Goal: Task Accomplishment & Management: Manage account settings

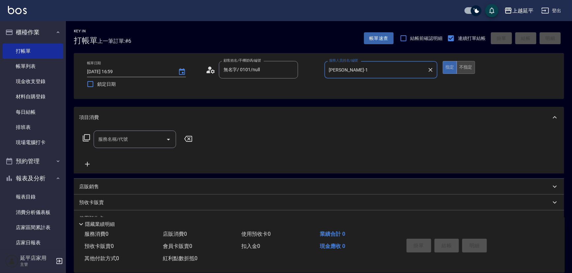
type input "李凱婷-1"
drag, startPoint x: 466, startPoint y: 66, endPoint x: 373, endPoint y: 91, distance: 95.8
click at [465, 66] on button "不指定" at bounding box center [465, 67] width 18 height 13
click at [168, 139] on icon "Open" at bounding box center [168, 140] width 3 height 2
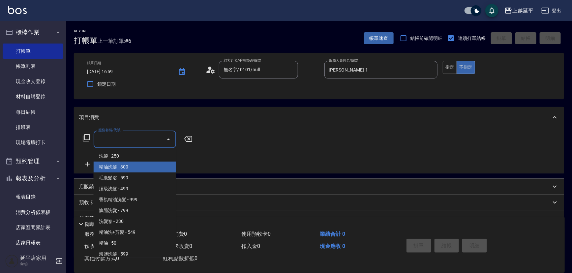
click at [143, 161] on span "精油洗髮 - 300" at bounding box center [135, 166] width 82 height 11
type input "精油洗髮(102)"
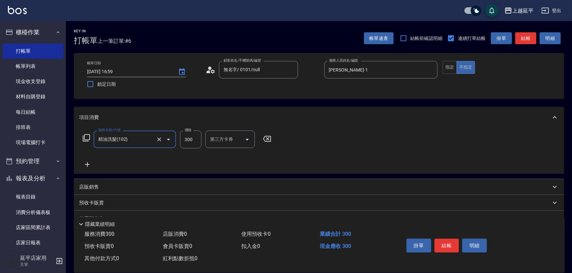
click at [190, 141] on input "300" at bounding box center [190, 139] width 21 height 18
type input "400"
click at [449, 245] on button "結帳" at bounding box center [446, 246] width 25 height 14
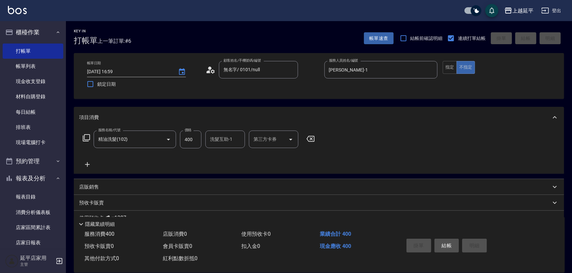
type input "2025/10/08 17:36"
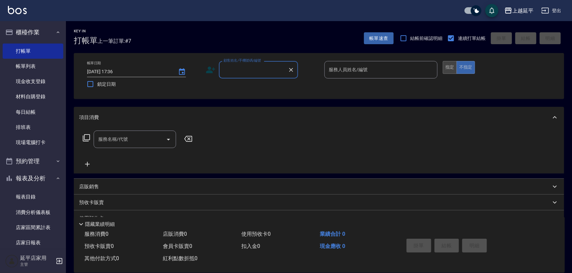
click at [449, 63] on button "指定" at bounding box center [450, 67] width 14 height 13
click at [272, 72] on input "顧客姓名/手機號碼/編號" at bounding box center [253, 70] width 63 height 12
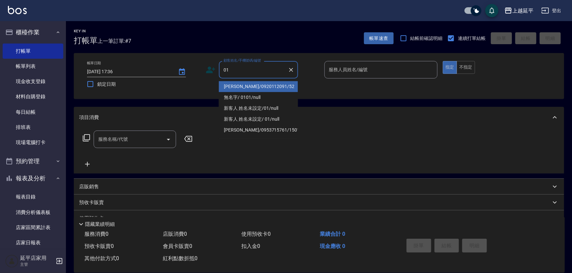
drag, startPoint x: 280, startPoint y: 91, endPoint x: 286, endPoint y: 86, distance: 7.7
click at [282, 90] on li "楊瓊慧/0920112091/52" at bounding box center [258, 86] width 79 height 11
type input "楊瓊慧/0920112091/52"
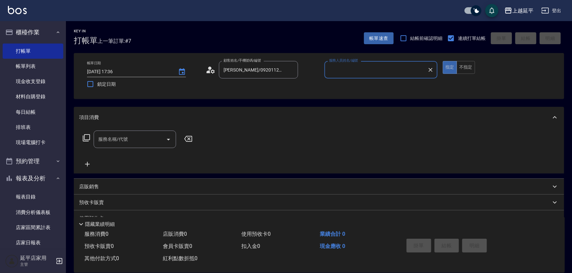
type input "Karen-12"
click at [294, 69] on icon "Clear" at bounding box center [291, 70] width 7 height 7
click at [275, 71] on input "顧客姓名/手機號碼/編號" at bounding box center [253, 70] width 63 height 12
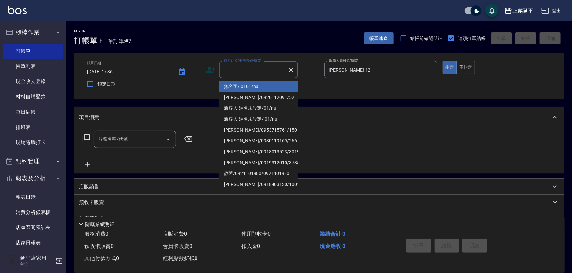
type input "4"
click at [273, 86] on li "無名字/ 0101/null" at bounding box center [258, 86] width 79 height 11
type input "無名字/ 0101/null"
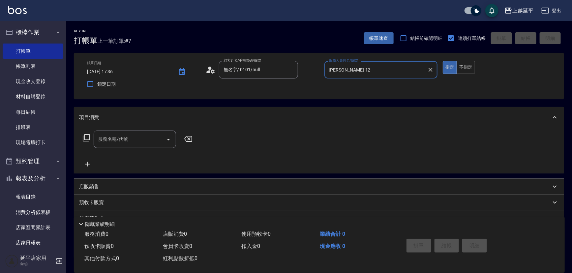
click at [429, 70] on icon "Clear" at bounding box center [430, 70] width 7 height 7
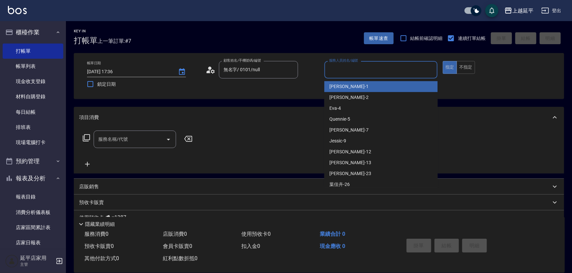
click at [402, 69] on input "服務人員姓名/編號" at bounding box center [380, 70] width 107 height 12
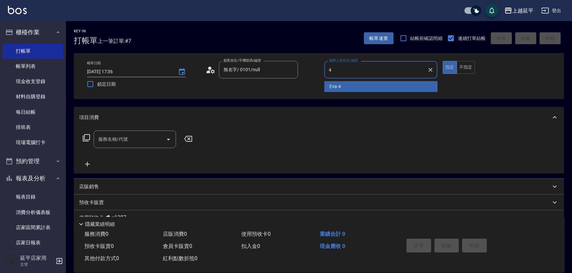
click at [368, 84] on div "Eva -4" at bounding box center [380, 86] width 113 height 11
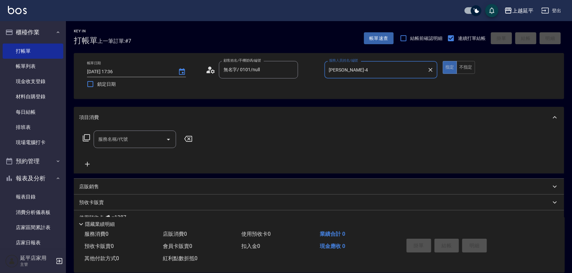
click at [169, 137] on icon "Open" at bounding box center [168, 139] width 8 height 8
type input "Eva-4"
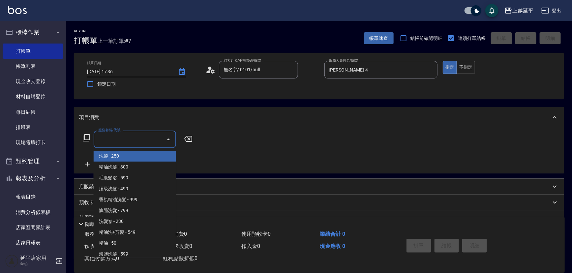
click at [149, 138] on input "服務名稱/代號" at bounding box center [130, 139] width 67 height 12
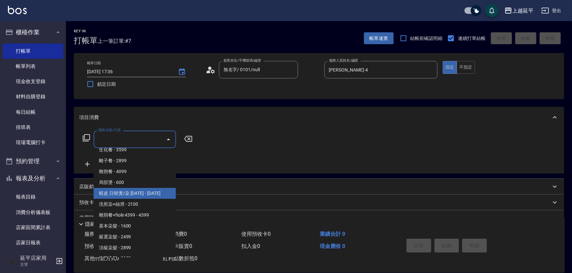
scroll to position [539, 0]
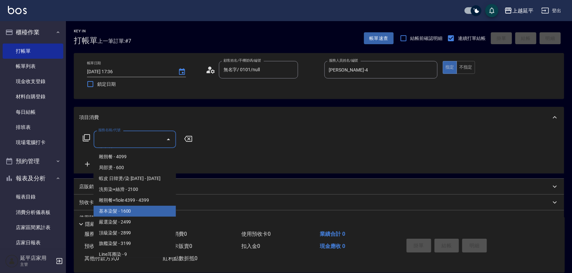
click at [135, 216] on span "基本染髮 - 1600" at bounding box center [135, 211] width 82 height 11
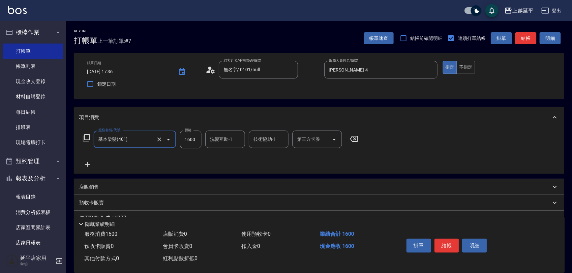
click at [165, 138] on icon "Open" at bounding box center [168, 139] width 8 height 8
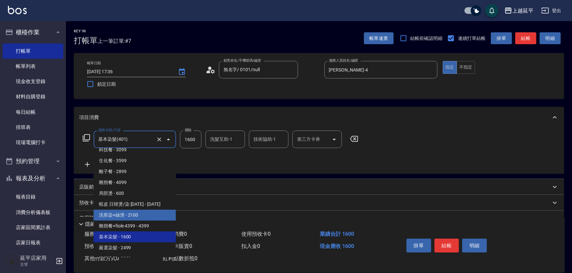
scroll to position [528, 0]
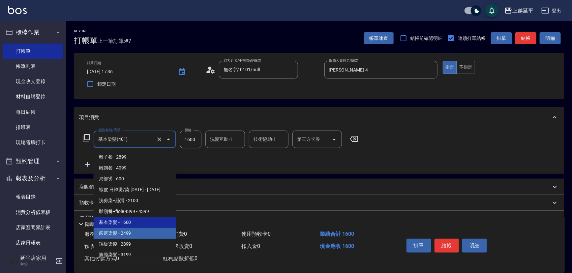
click at [136, 233] on span "嚴選染髮 - 2499" at bounding box center [135, 233] width 82 height 11
type input "嚴選染髮(402)"
type input "2499"
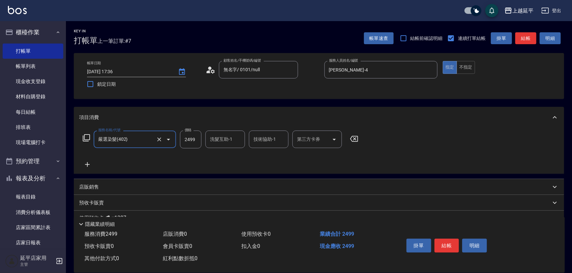
click at [221, 141] on input "洗髮互助-1" at bounding box center [225, 139] width 34 height 12
click at [225, 153] on span "恩恩 -23" at bounding box center [232, 156] width 42 height 7
type input "恩恩-23"
click at [267, 138] on div "技術協助-1 技術協助-1" at bounding box center [269, 138] width 40 height 17
click at [274, 156] on div "恩恩 -23" at bounding box center [269, 156] width 40 height 11
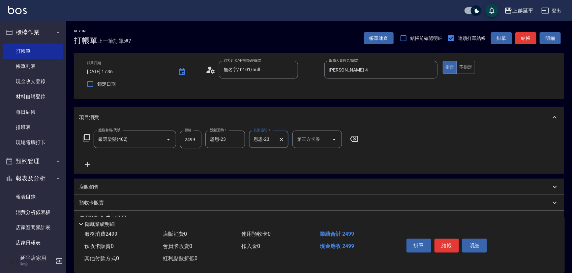
type input "恩恩-23"
click at [524, 35] on button "結帳" at bounding box center [525, 38] width 21 height 12
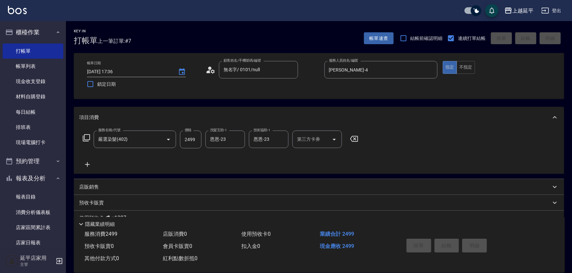
type input "2025/10/08 18:06"
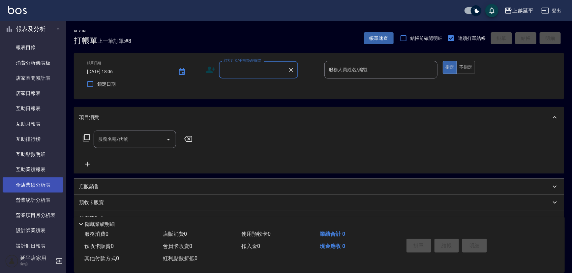
scroll to position [150, 0]
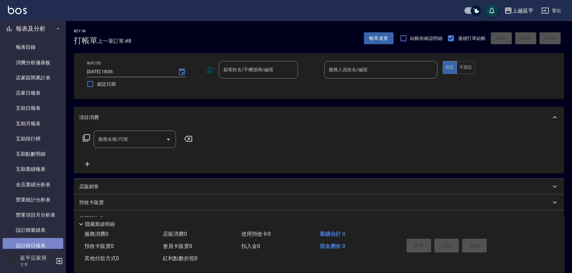
click at [42, 245] on link "設計師日報表" at bounding box center [33, 245] width 61 height 15
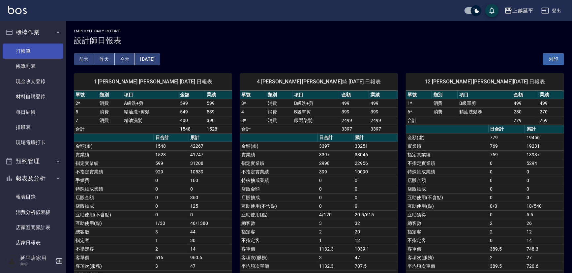
click at [35, 50] on link "打帳單" at bounding box center [33, 50] width 61 height 15
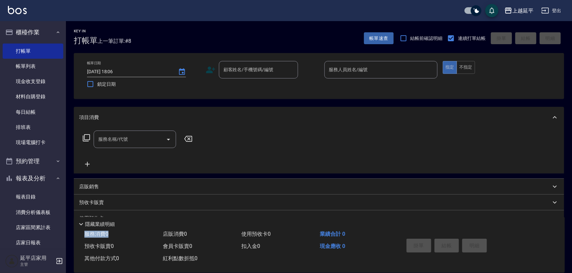
drag, startPoint x: 155, startPoint y: 223, endPoint x: 441, endPoint y: 239, distance: 286.4
click at [440, 241] on div "服務消費 0 店販消費 0 使用預收卡 0 業績合計 0 預收卡販賣 0 會員卡販賣 0 扣入金 0 現金應收 0 其他付款方式 0 紅利點數折抵 0 掛單 …" at bounding box center [315, 246] width 483 height 37
click at [412, 268] on div "服務消費 0 店販消費 0 使用預收卡 0 業績合計 0 預收卡販賣 0 會員卡販賣 0 扣入金 0 現金應收 0 其他付款方式 0 紅利點數折抵 0 掛單 …" at bounding box center [319, 250] width 491 height 44
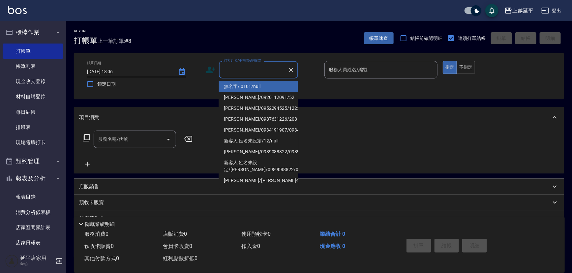
click at [267, 69] on input "顧客姓名/手機號碼/編號" at bounding box center [253, 70] width 63 height 12
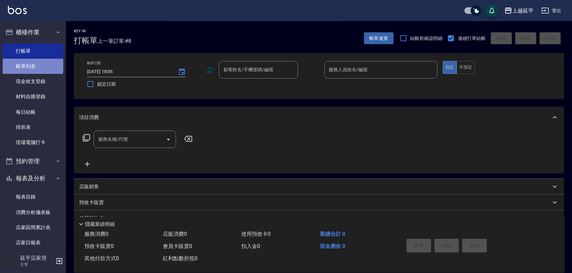
click at [32, 63] on link "帳單列表" at bounding box center [33, 66] width 61 height 15
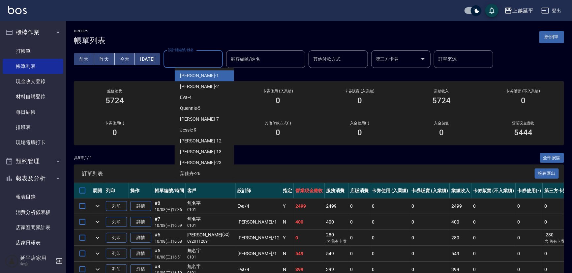
click at [194, 59] on input "設計師編號/姓名" at bounding box center [192, 59] width 53 height 12
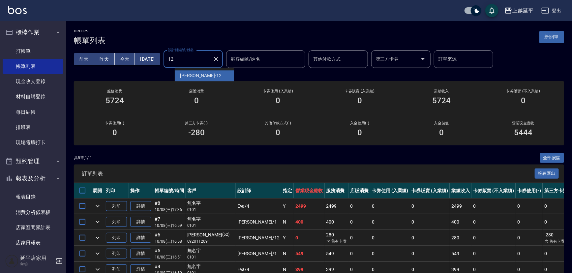
click at [194, 72] on div "Karen -12" at bounding box center [204, 75] width 59 height 11
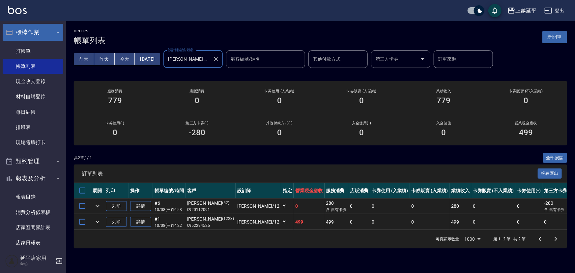
type input "Karen-12"
click at [25, 34] on button "櫃檯作業" at bounding box center [33, 32] width 61 height 17
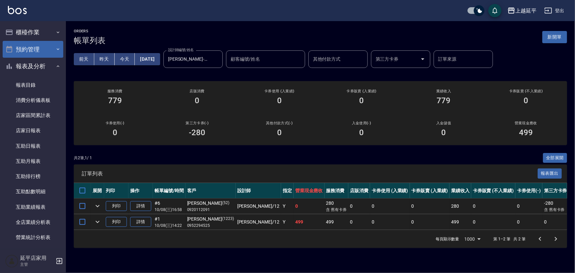
click at [24, 50] on button "預約管理" at bounding box center [33, 49] width 61 height 17
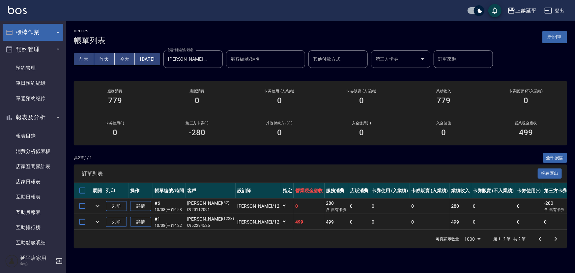
click at [28, 30] on button "櫃檯作業" at bounding box center [33, 32] width 61 height 17
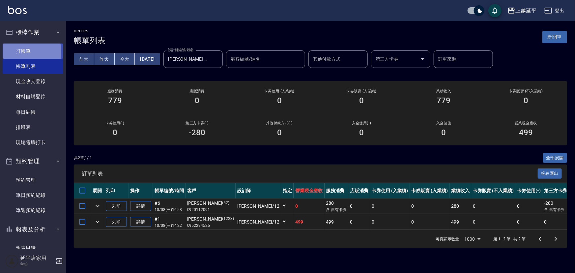
click at [26, 51] on link "打帳單" at bounding box center [33, 50] width 61 height 15
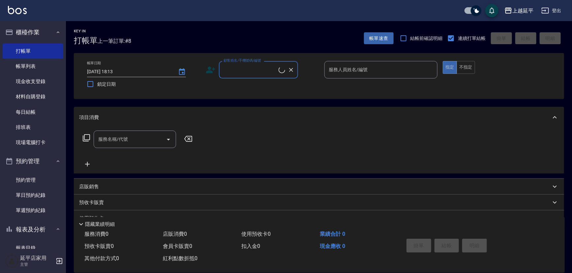
click at [259, 73] on input "顧客姓名/手機號碼/編號" at bounding box center [250, 70] width 57 height 12
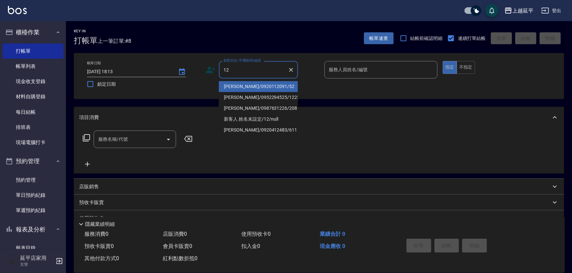
click at [255, 84] on li "楊瓊慧/0920112091/52" at bounding box center [258, 86] width 79 height 11
type input "楊瓊慧/0920112091/52"
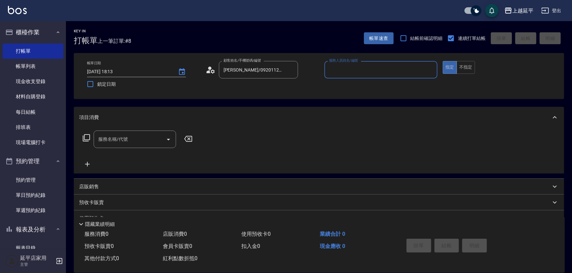
type input "Karen-12"
click at [353, 69] on input "Karen-12" at bounding box center [376, 70] width 98 height 12
click at [463, 68] on button "不指定" at bounding box center [465, 67] width 18 height 13
click at [129, 142] on input "服務名稱/代號" at bounding box center [130, 139] width 67 height 12
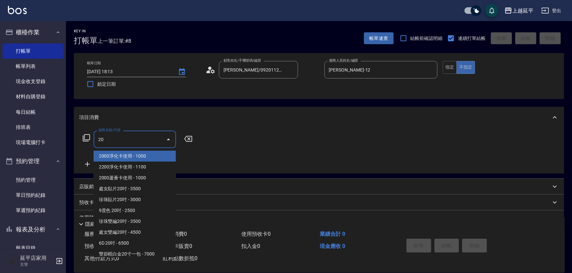
type input "2"
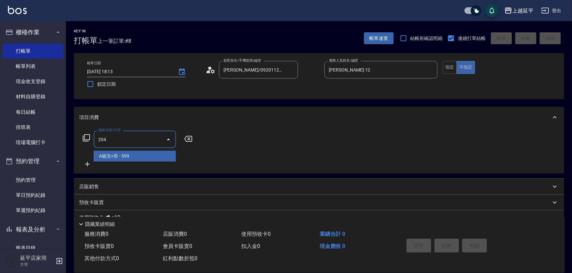
click at [115, 159] on span "A級洗+剪 - 599" at bounding box center [135, 156] width 82 height 11
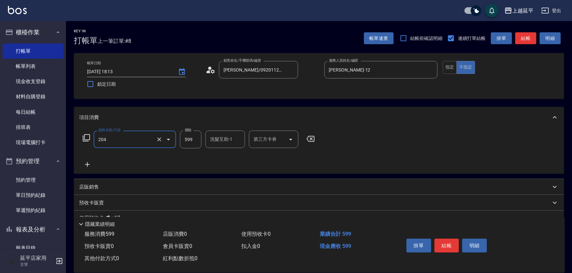
click at [194, 138] on input "599" at bounding box center [190, 139] width 21 height 18
type input "A級洗+剪(204)"
type input "499"
click at [448, 246] on button "結帳" at bounding box center [446, 246] width 25 height 14
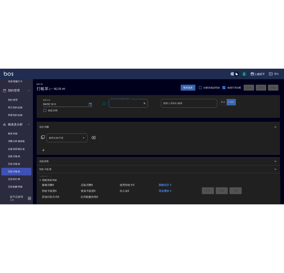
scroll to position [120, 0]
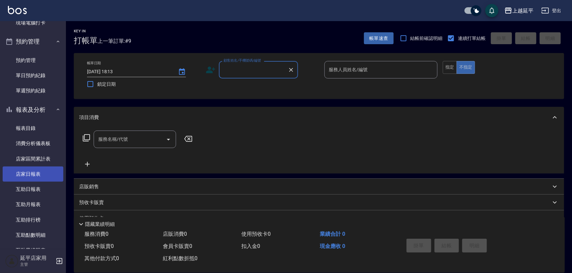
click at [32, 173] on link "店家日報表" at bounding box center [33, 173] width 61 height 15
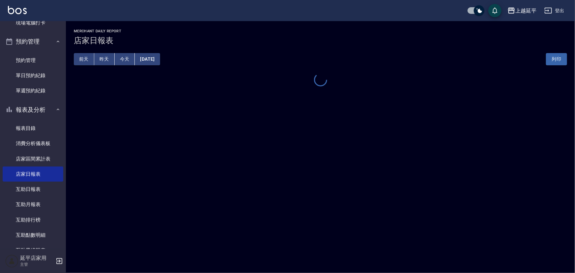
click at [160, 61] on button "[DATE]" at bounding box center [147, 59] width 25 height 12
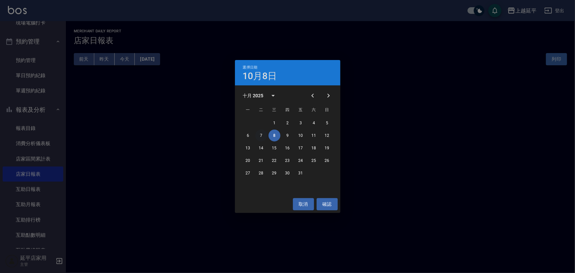
click at [261, 135] on button "7" at bounding box center [261, 136] width 12 height 12
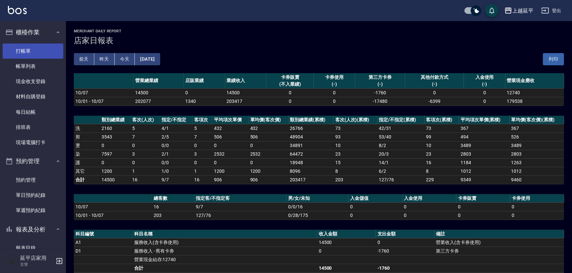
drag, startPoint x: 25, startPoint y: 47, endPoint x: 33, endPoint y: 45, distance: 8.0
click at [25, 47] on link "打帳單" at bounding box center [33, 50] width 61 height 15
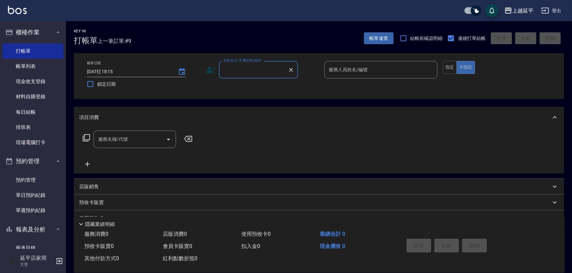
click at [225, 70] on input "顧客姓名/手機號碼/編號" at bounding box center [253, 70] width 63 height 12
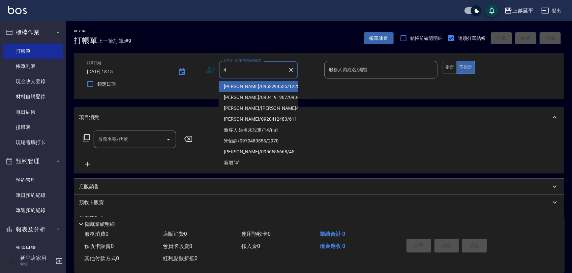
click at [237, 82] on li "李木蓮/0952294525/1223" at bounding box center [258, 86] width 79 height 11
type input "李木蓮/0952294525/1223"
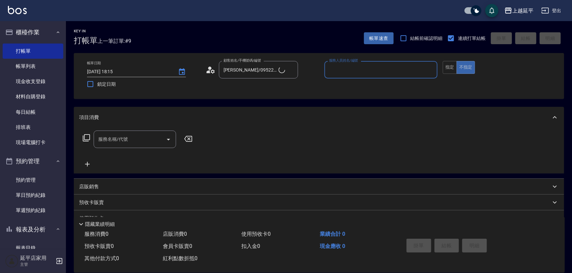
click at [394, 68] on input "服務人員姓名/編號" at bounding box center [380, 70] width 107 height 12
click at [347, 87] on div "Eva -4" at bounding box center [380, 86] width 113 height 11
type input "Eva-4"
click at [429, 69] on icon "Clear" at bounding box center [430, 70] width 4 height 4
click at [395, 71] on input "服務人員姓名/編號" at bounding box center [380, 70] width 107 height 12
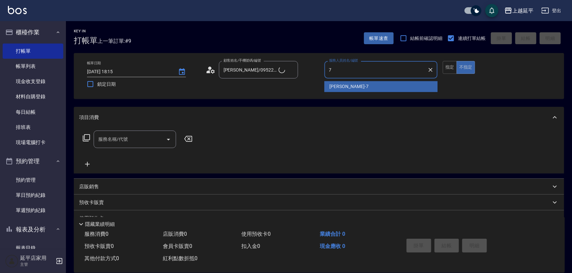
click at [380, 86] on div "許沁瑜 -7" at bounding box center [380, 86] width 113 height 11
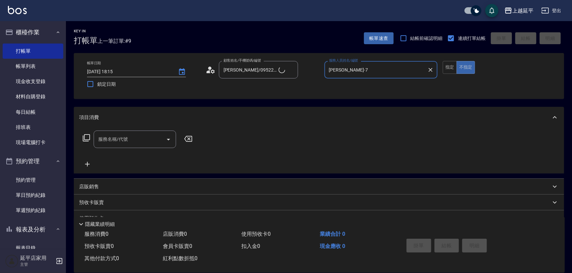
type input "許沁瑜-7"
click at [152, 140] on input "服務名稱/代號" at bounding box center [130, 139] width 67 height 12
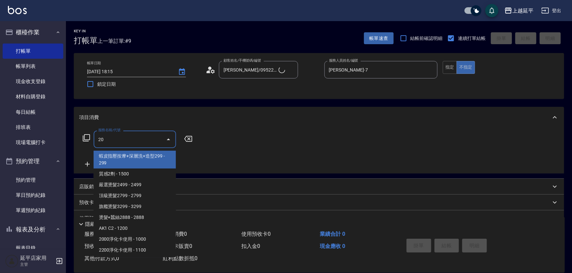
type input "204"
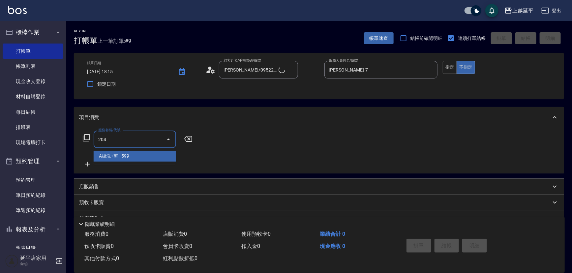
click at [152, 155] on span "A級洗+剪 - 599" at bounding box center [135, 156] width 82 height 11
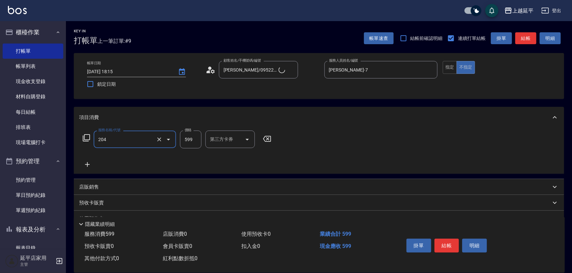
type input "Jessic-9"
click at [192, 142] on input "599" at bounding box center [190, 139] width 21 height 18
type input "A級洗+剪(204)"
type input "499"
click at [444, 244] on button "結帳" at bounding box center [446, 246] width 25 height 14
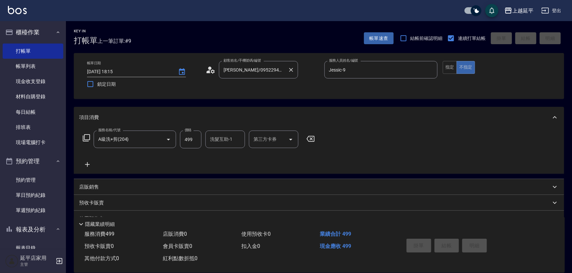
type input "2025/10/08 18:19"
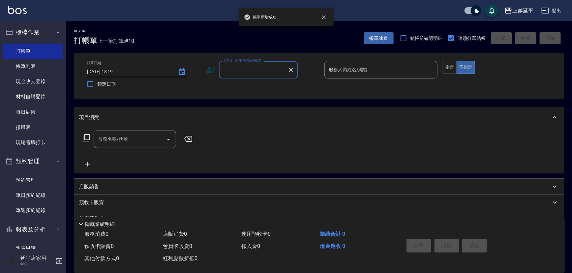
click at [260, 72] on input "顧客姓名/手機號碼/編號" at bounding box center [253, 70] width 63 height 12
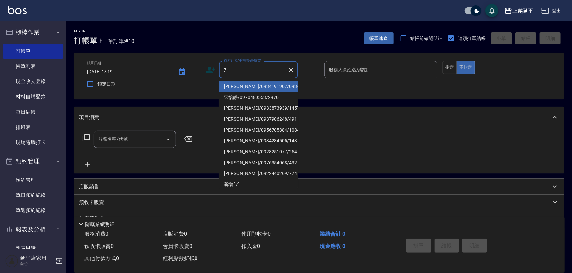
click at [267, 88] on li "蘇惠文/0934191907/0934191907" at bounding box center [258, 86] width 79 height 11
type input "蘇惠文/0934191907/0934191907"
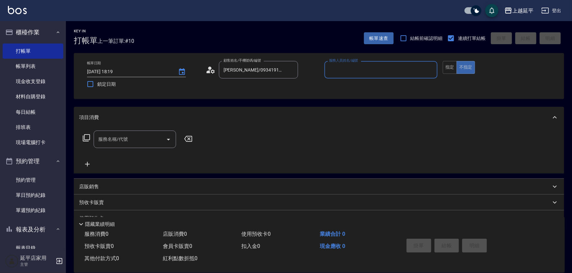
type input "Karen-12"
click at [431, 69] on icon "Clear" at bounding box center [430, 70] width 4 height 4
click at [406, 70] on input "服務人員姓名/編號" at bounding box center [380, 70] width 107 height 12
click at [368, 87] on div "許沁瑜 -7" at bounding box center [380, 86] width 113 height 11
type input "許沁瑜-7"
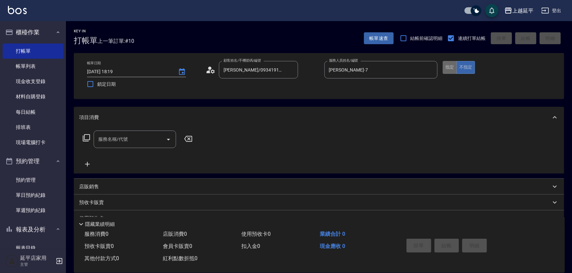
click at [451, 70] on button "指定" at bounding box center [450, 67] width 14 height 13
click at [116, 143] on input "服務名稱/代號" at bounding box center [130, 139] width 67 height 12
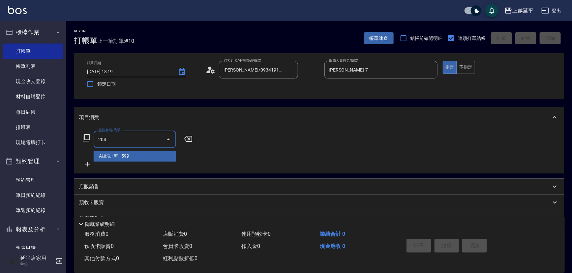
click at [125, 152] on span "A級洗+剪 - 599" at bounding box center [135, 156] width 82 height 11
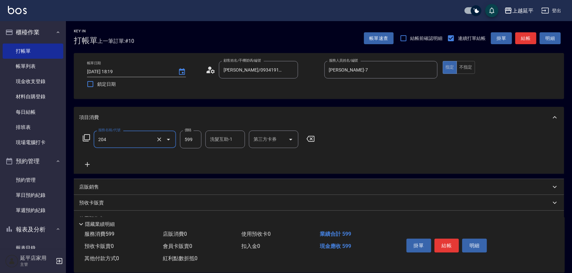
click at [213, 145] on input "洗髮互助-1" at bounding box center [225, 139] width 34 height 12
type input "A級洗+剪(204)"
drag, startPoint x: 235, startPoint y: 156, endPoint x: 267, endPoint y: 139, distance: 35.4
click at [236, 155] on div "恩恩 -23" at bounding box center [225, 156] width 40 height 11
type input "恩恩-23"
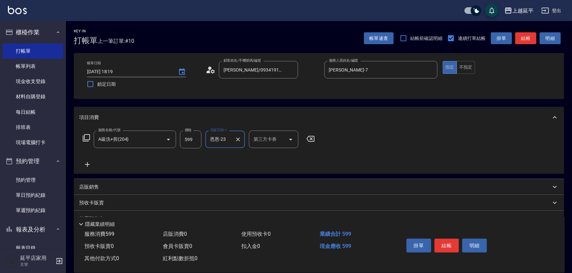
click at [525, 41] on button "結帳" at bounding box center [525, 38] width 21 height 12
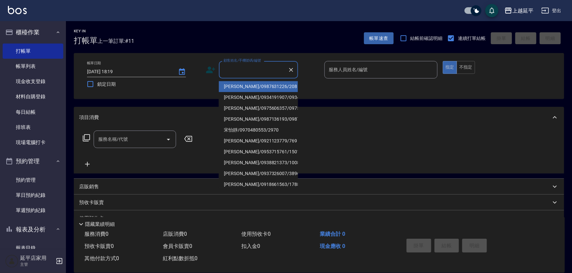
click at [246, 68] on input "顧客姓名/手機號碼/編號" at bounding box center [253, 70] width 63 height 12
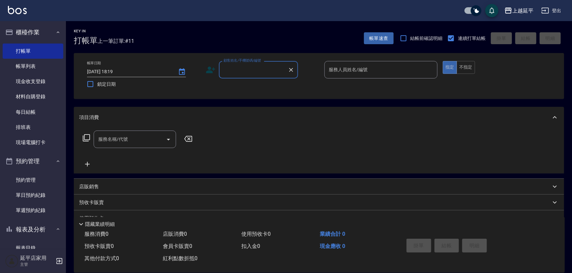
click at [279, 66] on input "顧客姓名/手機號碼/編號" at bounding box center [253, 70] width 63 height 12
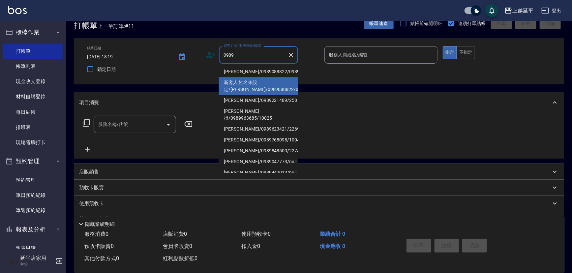
scroll to position [30, 0]
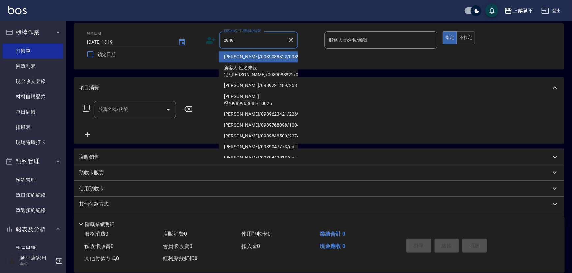
click at [268, 62] on li "李靜怡/0989088822/0989088822" at bounding box center [258, 56] width 79 height 11
type input "李靜怡/0989088822/0989088822"
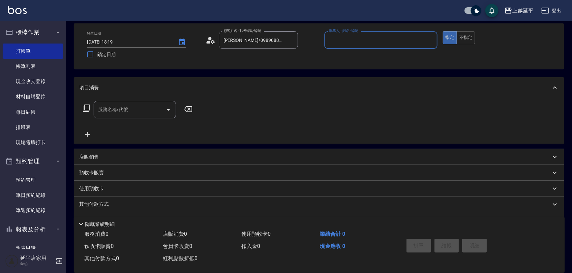
type input "Quennie-5"
click at [124, 110] on input "服務名稱/代號" at bounding box center [130, 110] width 67 height 12
click at [88, 107] on icon at bounding box center [86, 108] width 8 height 8
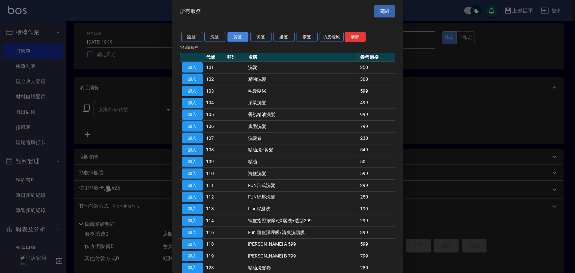
click at [236, 35] on button "剪髮" at bounding box center [237, 37] width 21 height 10
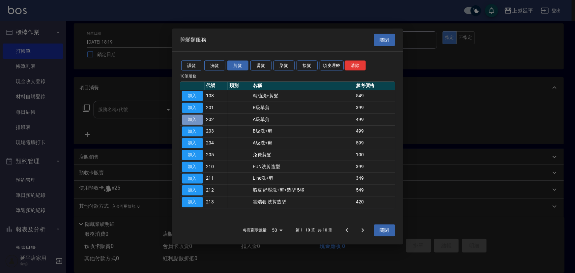
click at [196, 121] on button "加入" at bounding box center [192, 119] width 21 height 10
type input "A級單剪(202)"
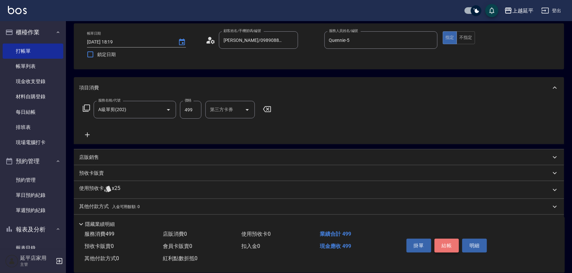
click at [442, 243] on button "結帳" at bounding box center [446, 246] width 25 height 14
type input "2025/10/08 18:30"
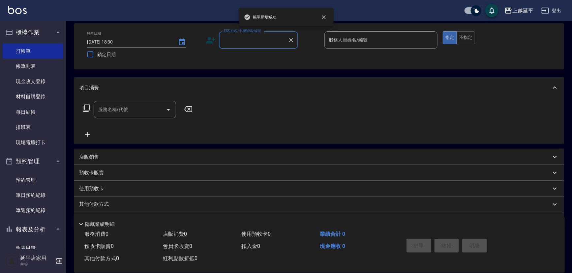
scroll to position [0, 0]
click at [263, 42] on input "顧客姓名/手機號碼/編號" at bounding box center [253, 40] width 63 height 12
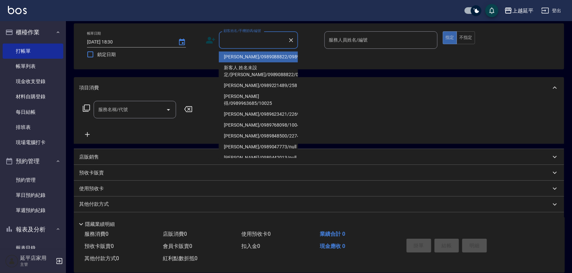
click at [269, 57] on li "李靜怡/0989088822/0989088822" at bounding box center [258, 56] width 79 height 11
type input "李靜怡/0989088822/0989088822"
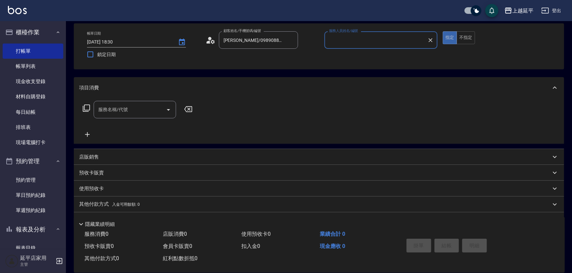
type input "Quennie-5"
click at [84, 106] on icon at bounding box center [86, 108] width 8 height 8
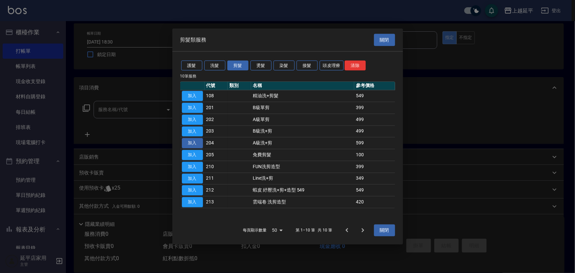
click at [193, 141] on button "加入" at bounding box center [192, 143] width 21 height 10
type input "A級洗+剪(204)"
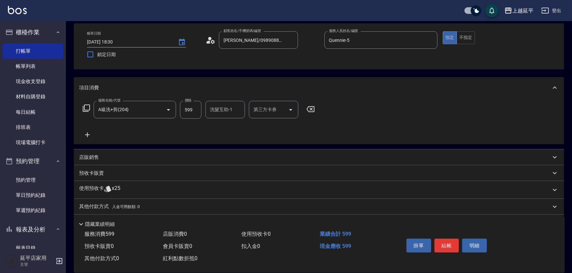
click at [235, 113] on input "洗髮互助-1" at bounding box center [225, 110] width 34 height 12
type input "恩恩-23"
click at [449, 244] on button "結帳" at bounding box center [446, 246] width 25 height 14
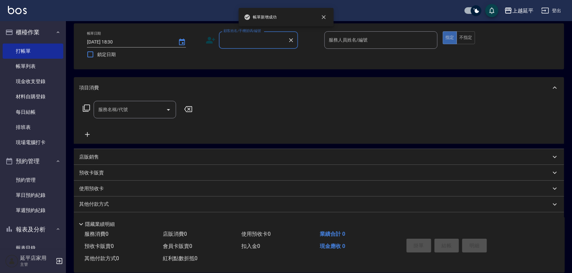
click at [250, 41] on input "顧客姓名/手機號碼/編號" at bounding box center [253, 40] width 63 height 12
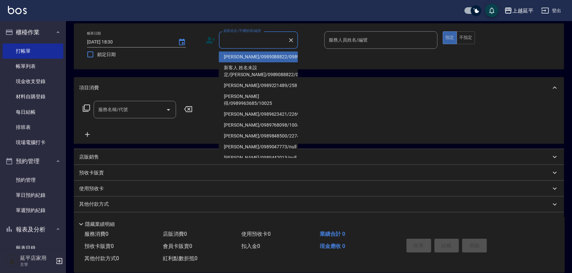
click at [250, 62] on li "李靜怡/0989088822/0989088822" at bounding box center [258, 56] width 79 height 11
type input "李靜怡/0989088822/0989088822"
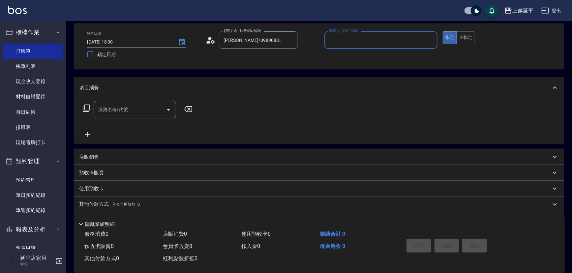
type input "Quennie-5"
click at [89, 108] on icon at bounding box center [86, 108] width 8 height 8
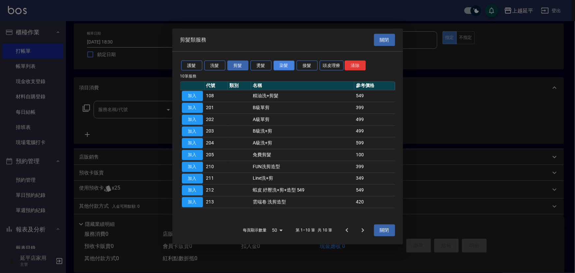
click at [286, 66] on button "染髮" at bounding box center [284, 65] width 21 height 10
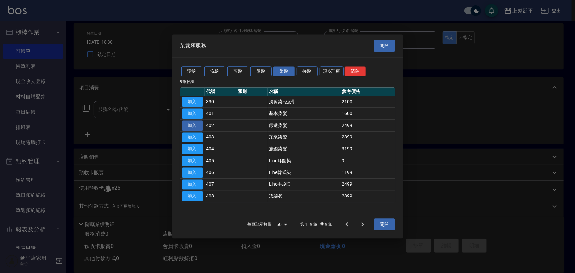
click at [188, 124] on button "加入" at bounding box center [192, 125] width 21 height 10
type input "嚴選染髮(402)"
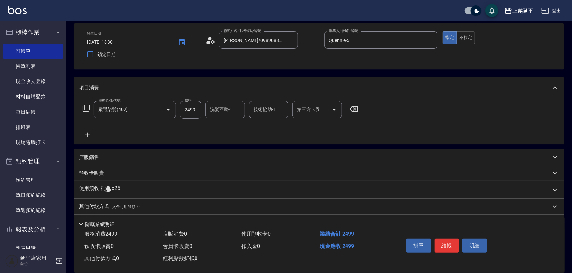
click at [197, 111] on input "2499" at bounding box center [190, 110] width 21 height 18
type input "2899"
type input "方彩姿-34"
click at [445, 244] on button "結帳" at bounding box center [446, 246] width 25 height 14
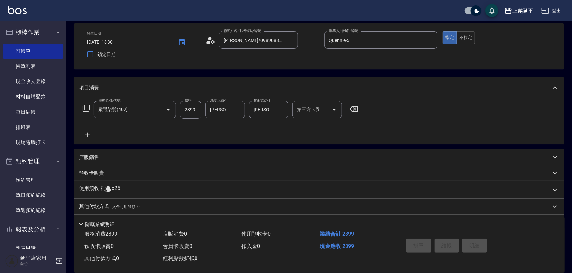
type input "2025/10/08 18:31"
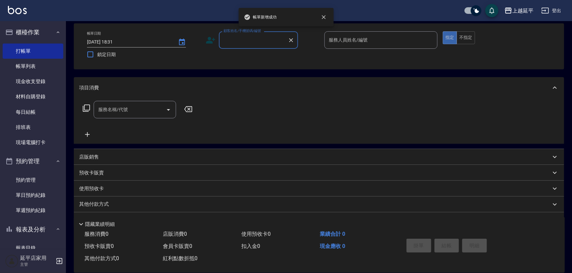
click at [251, 41] on input "顧客姓名/手機號碼/編號" at bounding box center [253, 40] width 63 height 12
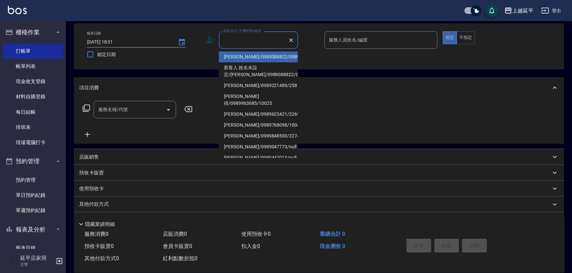
click at [257, 58] on li "李靜怡/0989088822/0989088822" at bounding box center [258, 56] width 79 height 11
type input "李靜怡/0989088822/0989088822"
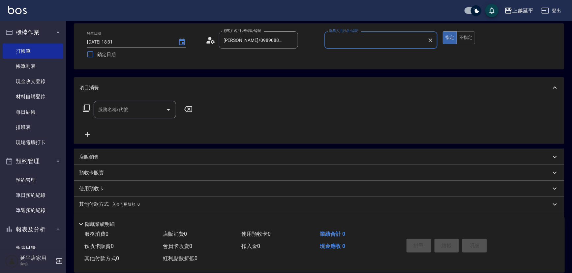
type input "Quennie-5"
click at [88, 107] on icon at bounding box center [86, 108] width 8 height 8
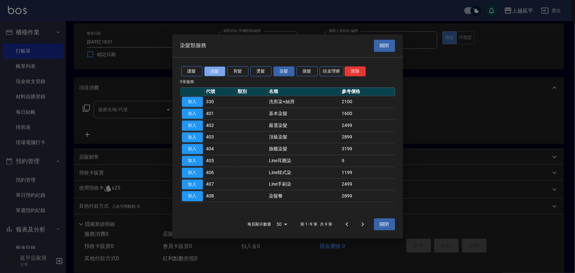
click at [213, 70] on button "洗髮" at bounding box center [214, 71] width 21 height 10
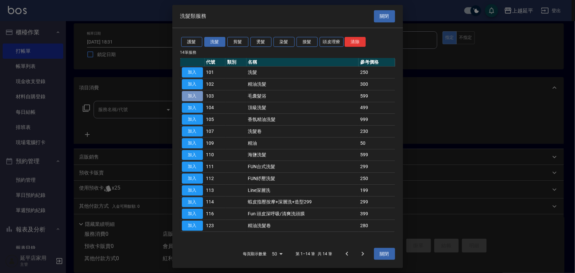
click at [194, 96] on button "加入" at bounding box center [192, 96] width 21 height 10
type input "毛囊髮浴(103)"
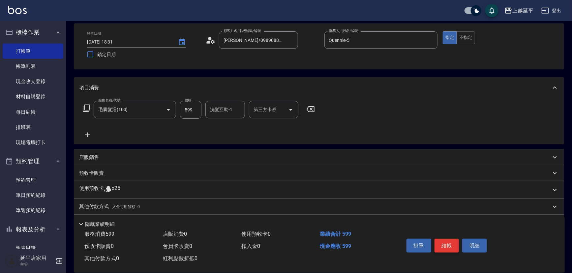
click at [443, 242] on button "結帳" at bounding box center [446, 246] width 25 height 14
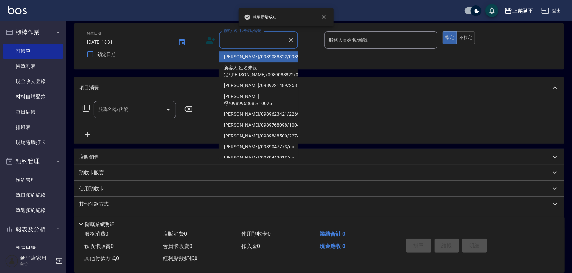
click at [227, 43] on input "顧客姓名/手機號碼/編號" at bounding box center [253, 40] width 63 height 12
click at [246, 56] on li "李靜怡/0989088822/0989088822" at bounding box center [258, 56] width 79 height 11
type input "李靜怡/0989088822/0989088822"
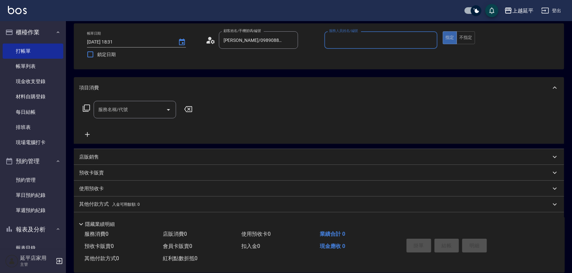
type input "Quennie-5"
click at [88, 110] on icon at bounding box center [86, 108] width 8 height 8
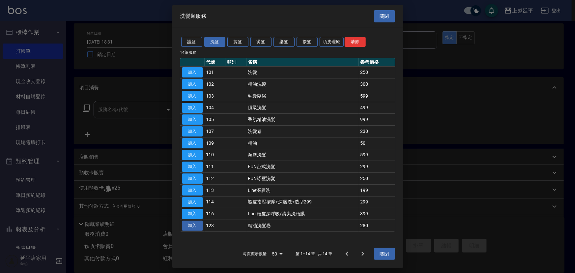
click at [189, 224] on button "加入" at bounding box center [192, 225] width 21 height 10
type input "精油洗髮卷(123)"
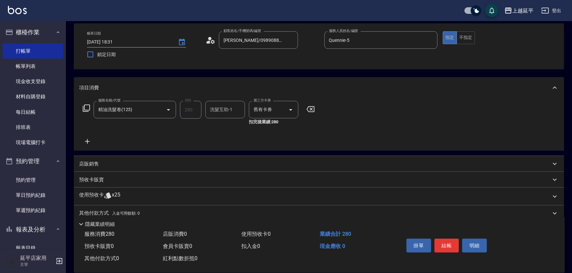
click at [231, 106] on div "洗髮互助-1 洗髮互助-1" at bounding box center [225, 109] width 40 height 17
type input "恩恩-23"
click at [445, 241] on button "結帳" at bounding box center [446, 246] width 25 height 14
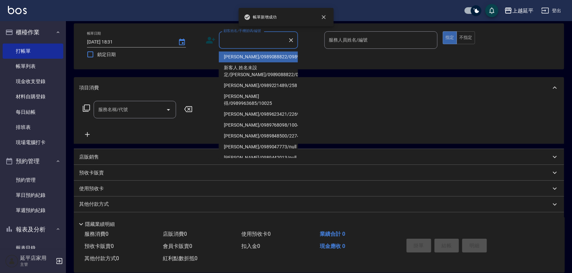
click at [247, 40] on input "顧客姓名/手機號碼/編號" at bounding box center [253, 40] width 63 height 12
click at [250, 62] on li "李靜怡/0989088822/0989088822" at bounding box center [258, 56] width 79 height 11
type input "李靜怡/0989088822/0989088822"
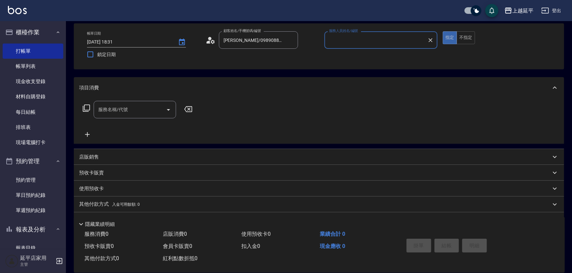
type input "Quennie-5"
click at [85, 106] on icon at bounding box center [86, 108] width 8 height 8
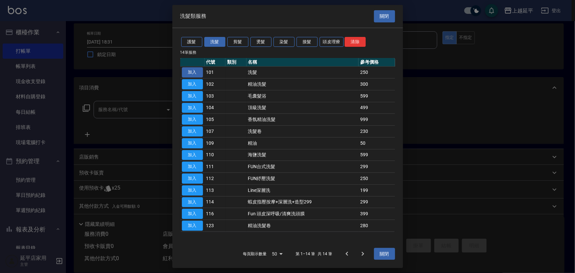
click at [191, 73] on button "加入" at bounding box center [192, 72] width 21 height 10
type input "洗髮(101)"
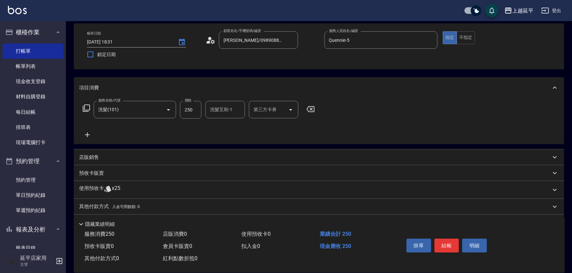
click at [188, 109] on input "250" at bounding box center [190, 110] width 21 height 18
type input "500"
click at [84, 105] on icon at bounding box center [86, 107] width 7 height 7
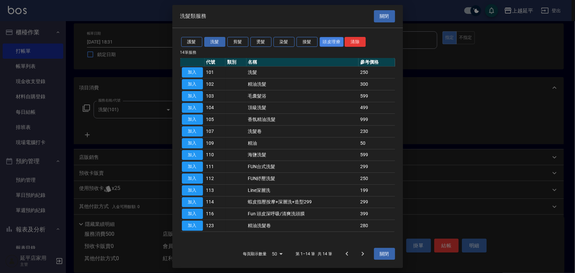
click at [331, 40] on button "頭皮理療" at bounding box center [332, 42] width 24 height 10
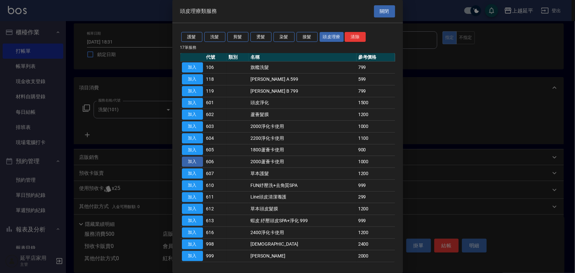
click at [191, 160] on button "加入" at bounding box center [192, 162] width 21 height 10
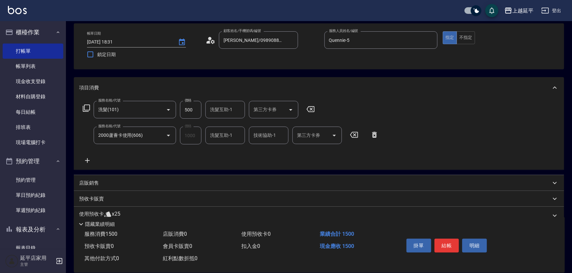
click at [91, 106] on div "服務名稱/代號 洗髮(101) 服務名稱/代號 價格 500 價格 洗髮互助-1 洗髮互助-1 第三方卡券 第三方卡券" at bounding box center [199, 110] width 240 height 18
click at [86, 106] on icon at bounding box center [86, 108] width 8 height 8
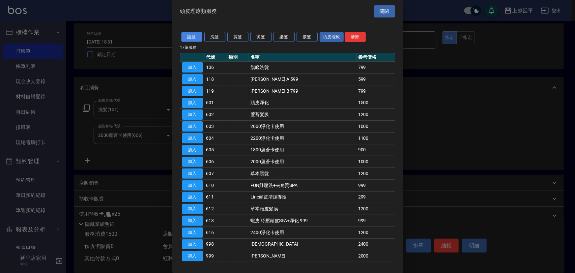
click at [196, 34] on button "護髮" at bounding box center [191, 37] width 21 height 10
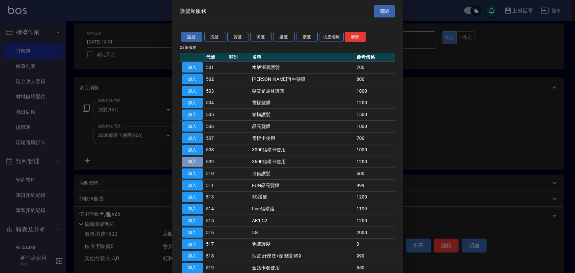
click at [193, 160] on button "加入" at bounding box center [192, 162] width 21 height 10
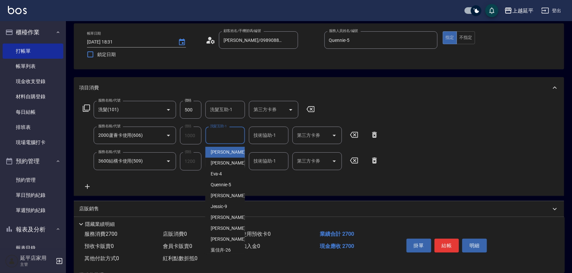
click at [230, 136] on input "洗髮互助-1" at bounding box center [225, 136] width 34 height 12
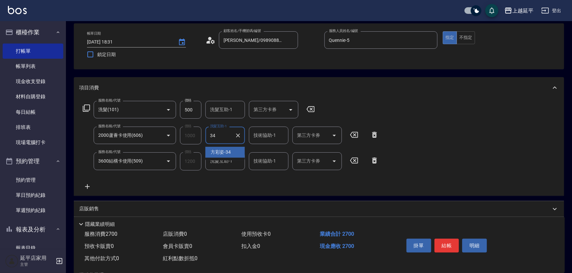
type input "方彩姿-34"
click at [274, 160] on input "技術協助-1" at bounding box center [269, 161] width 34 height 12
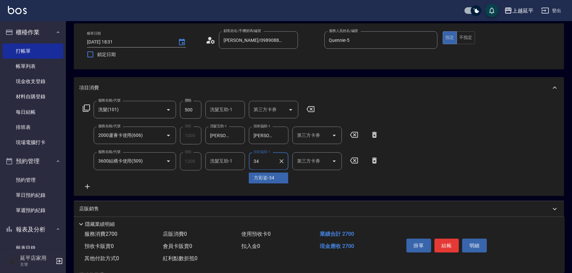
type input "方彩姿-34"
click at [332, 134] on icon "Open" at bounding box center [334, 135] width 8 height 8
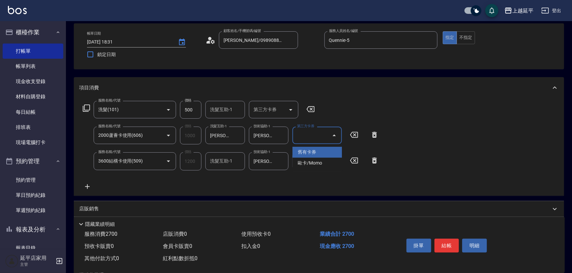
click at [329, 152] on span "舊有卡券" at bounding box center [316, 152] width 49 height 11
type input "舊有卡券"
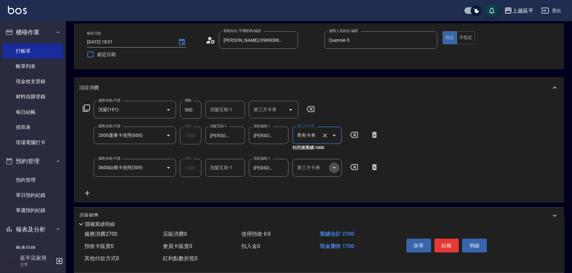
click at [333, 171] on icon "Open" at bounding box center [334, 168] width 8 height 8
click at [330, 185] on span "舊有卡券" at bounding box center [316, 184] width 49 height 11
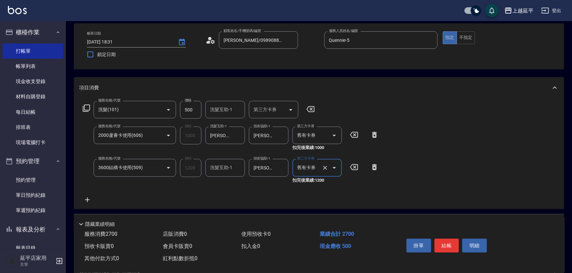
type input "舊有卡券"
click at [435, 170] on div "服務名稱/代號 洗髮(101) 服務名稱/代號 價格 500 價格 洗髮互助-1 洗髮互助-1 第三方卡券 第三方卡券 服務名稱/代號 2000蘆薈卡使用(6…" at bounding box center [319, 153] width 490 height 110
click at [446, 242] on button "結帳" at bounding box center [446, 246] width 25 height 14
type input "2025/10/08 18:32"
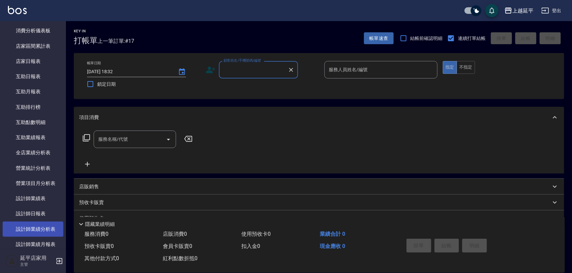
scroll to position [240, 0]
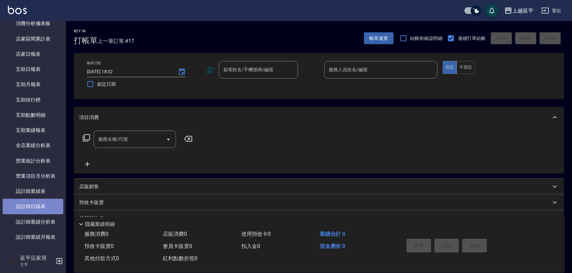
click at [40, 207] on link "設計師日報表" at bounding box center [33, 206] width 61 height 15
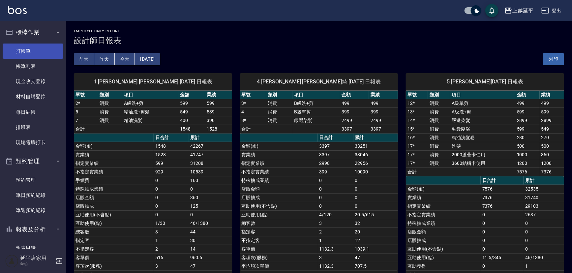
click at [38, 55] on link "打帳單" at bounding box center [33, 50] width 61 height 15
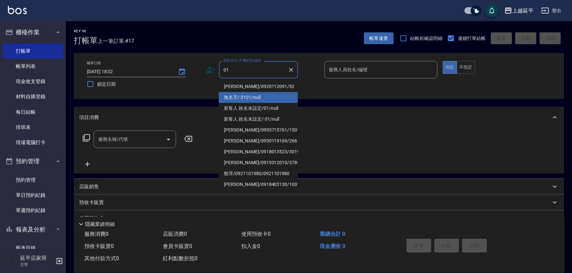
click at [253, 96] on li "無名字/ 0101/null" at bounding box center [258, 97] width 79 height 11
type input "無名字/ 0101/null"
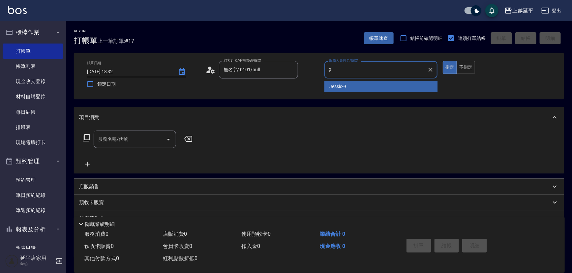
click at [340, 87] on span "Jessic -9" at bounding box center [338, 86] width 17 height 7
type input "Jessic-9"
click at [134, 140] on input "服務名稱/代號" at bounding box center [130, 139] width 67 height 12
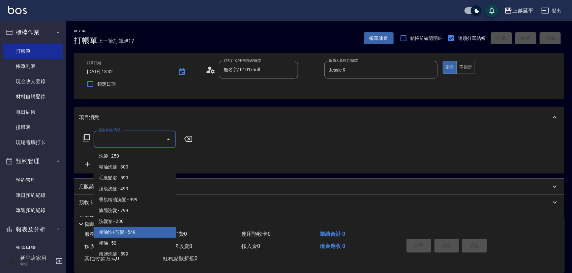
click at [140, 231] on span "精油洗+剪髮 - 549" at bounding box center [135, 232] width 82 height 11
type input "精油洗+剪髮(108)"
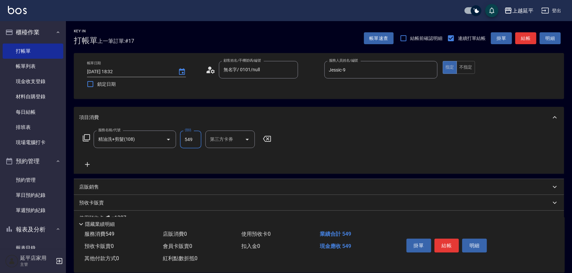
click at [196, 138] on input "549" at bounding box center [190, 139] width 21 height 18
type input "649"
click at [448, 246] on button "結帳" at bounding box center [446, 246] width 25 height 14
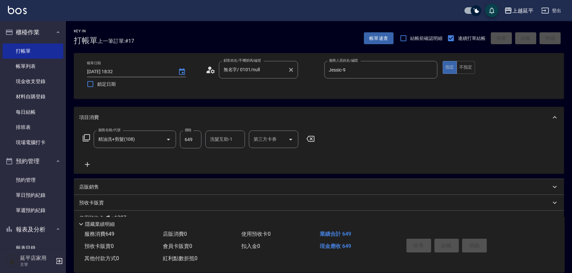
type input "2025/10/08 18:42"
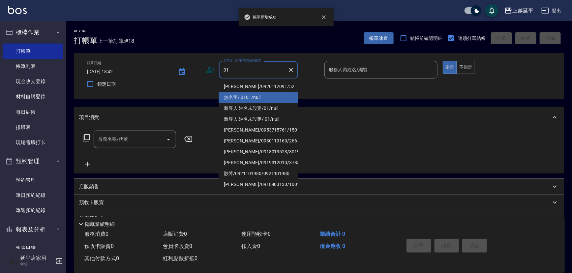
click at [245, 97] on li "無名字/ 0101/null" at bounding box center [258, 97] width 79 height 11
type input "無名字/ 0101/null"
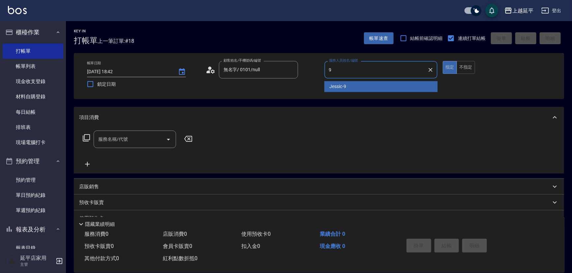
click at [331, 86] on span "Jessic -9" at bounding box center [338, 86] width 17 height 7
type input "Jessic-9"
click at [145, 135] on input "服務名稱/代號" at bounding box center [130, 139] width 67 height 12
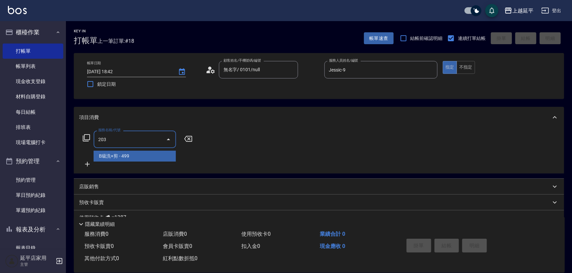
click at [164, 153] on span "B級洗+剪 - 499" at bounding box center [135, 156] width 82 height 11
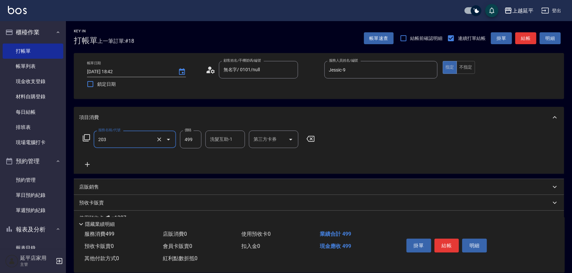
type input "B級洗+剪(203)"
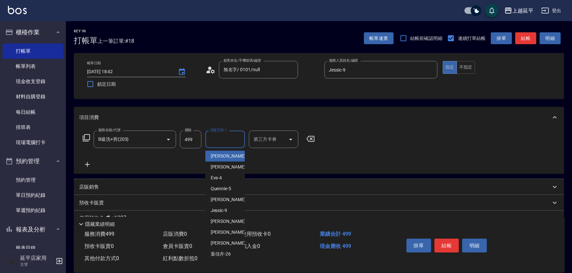
click at [216, 137] on div "洗髮互助-1 洗髮互助-1" at bounding box center [225, 138] width 40 height 17
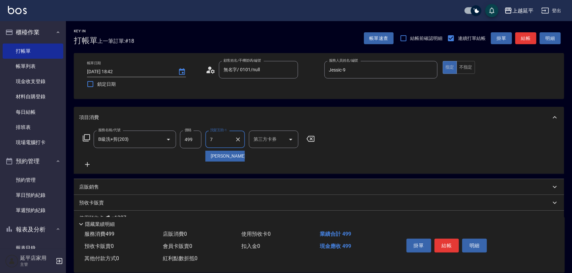
click at [227, 155] on span "許沁瑜 -7" at bounding box center [230, 156] width 39 height 7
type input "許沁瑜-7"
click at [438, 242] on button "結帳" at bounding box center [446, 246] width 25 height 14
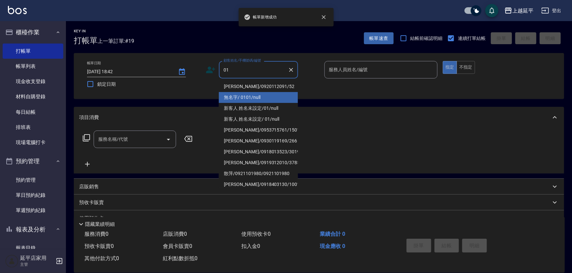
drag, startPoint x: 265, startPoint y: 96, endPoint x: 291, endPoint y: 93, distance: 26.3
click at [266, 96] on li "無名字/ 0101/null" at bounding box center [258, 97] width 79 height 11
type input "無名字/ 0101/null"
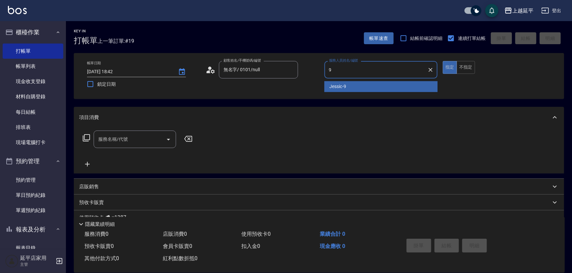
click at [331, 86] on span "Jessic -9" at bounding box center [338, 86] width 17 height 7
type input "Jessic-9"
click at [145, 143] on input "服務名稱/代號" at bounding box center [130, 139] width 67 height 12
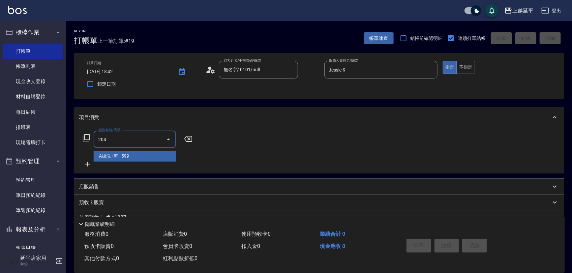
click at [172, 153] on span "A級洗+剪 - 599" at bounding box center [135, 156] width 82 height 11
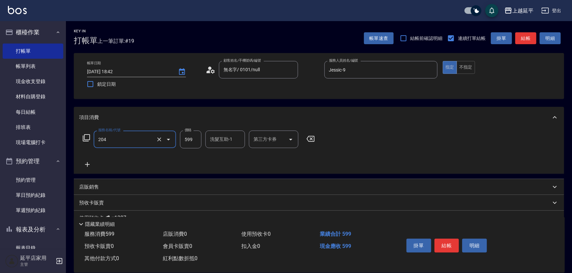
type input "A級洗+剪(204)"
click at [213, 139] on input "洗髮互助-1" at bounding box center [225, 139] width 34 height 12
click at [223, 160] on div "恩恩 -23" at bounding box center [225, 156] width 40 height 11
type input "恩恩-23"
click at [453, 246] on button "結帳" at bounding box center [446, 246] width 25 height 14
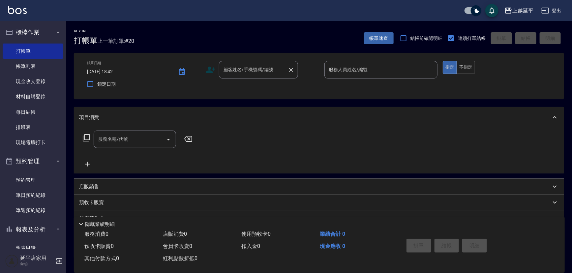
click at [243, 71] on div "顧客姓名/手機號碼/編號 顧客姓名/手機號碼/編號" at bounding box center [258, 69] width 79 height 17
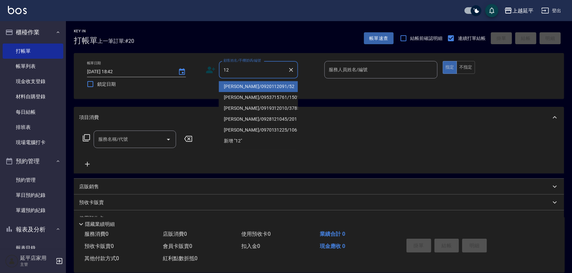
click at [255, 83] on li "楊瓊慧/0920112091/52" at bounding box center [258, 86] width 79 height 11
type input "楊瓊慧/0920112091/52"
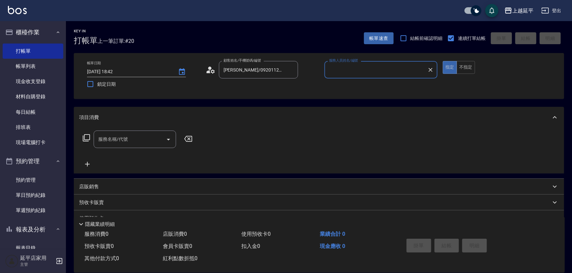
type input "Karen-12"
drag, startPoint x: 426, startPoint y: 69, endPoint x: 415, endPoint y: 69, distance: 11.2
click at [426, 69] on button "Clear" at bounding box center [430, 69] width 9 height 9
click at [408, 69] on input "服務人員姓名/編號" at bounding box center [380, 70] width 107 height 12
click at [366, 89] on div "Eva -4" at bounding box center [380, 86] width 113 height 11
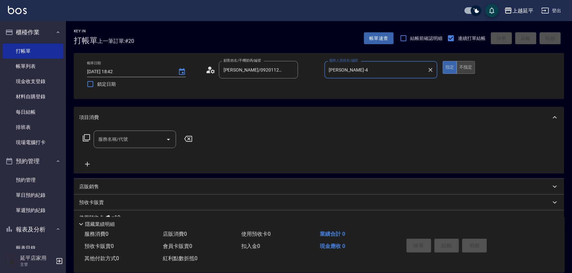
type input "Eva-4"
click at [465, 69] on button "不指定" at bounding box center [465, 67] width 18 height 13
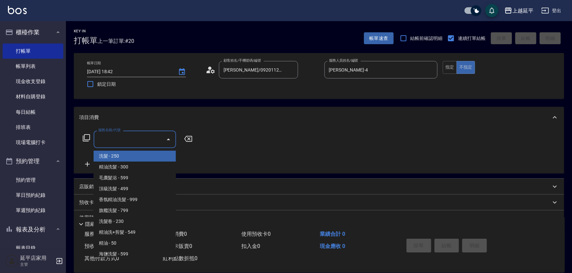
click at [133, 138] on input "服務名稱/代號" at bounding box center [130, 139] width 67 height 12
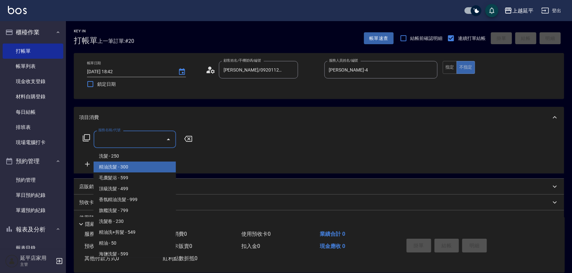
click at [137, 164] on span "精油洗髮 - 300" at bounding box center [135, 166] width 82 height 11
type input "精油洗髮(102)"
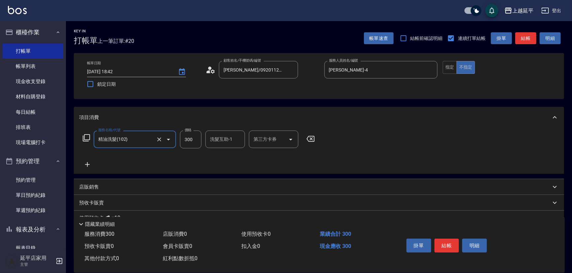
click at [221, 143] on input "洗髮互助-1" at bounding box center [225, 139] width 34 height 12
click at [231, 157] on div "方彩姿 -34" at bounding box center [225, 156] width 40 height 11
type input "方彩姿-34"
click at [527, 37] on button "結帳" at bounding box center [525, 38] width 21 height 12
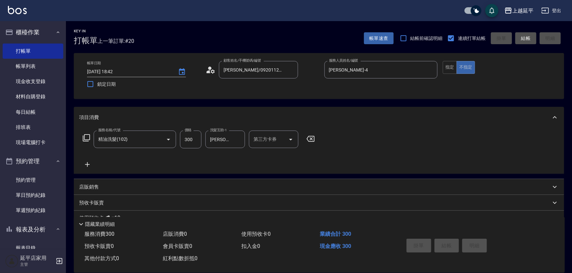
type input "2025/10/08 18:48"
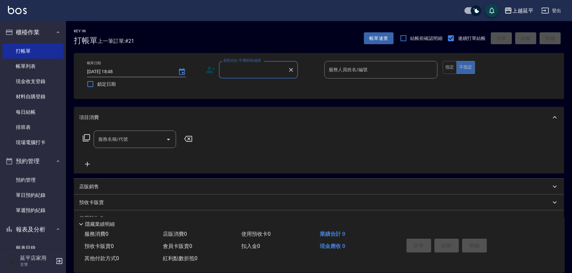
drag, startPoint x: 250, startPoint y: 69, endPoint x: 249, endPoint y: 73, distance: 4.5
click at [249, 70] on input "顧客姓名/手機號碼/編號" at bounding box center [253, 70] width 63 height 12
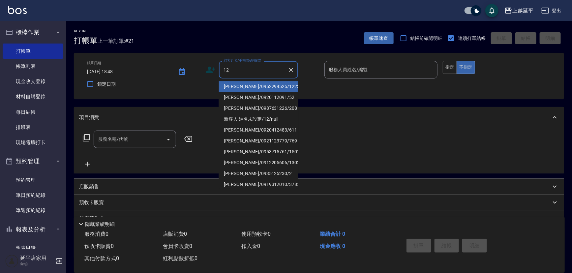
click at [248, 84] on li "李木蓮/0952294525/1223" at bounding box center [258, 86] width 79 height 11
type input "李木蓮/0952294525/1223"
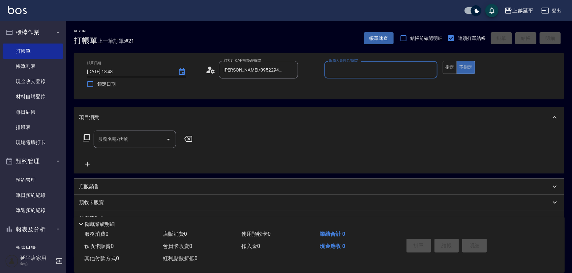
type input "Jessic-9"
click at [429, 69] on icon "Clear" at bounding box center [430, 70] width 7 height 7
drag, startPoint x: 398, startPoint y: 69, endPoint x: 398, endPoint y: 73, distance: 4.9
click at [399, 69] on input "服務人員姓名/編號" at bounding box center [380, 70] width 107 height 12
drag, startPoint x: 395, startPoint y: 80, endPoint x: 406, endPoint y: 83, distance: 11.9
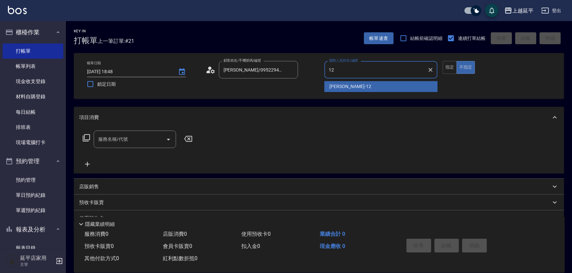
click at [392, 87] on div "Karen -12" at bounding box center [380, 86] width 113 height 11
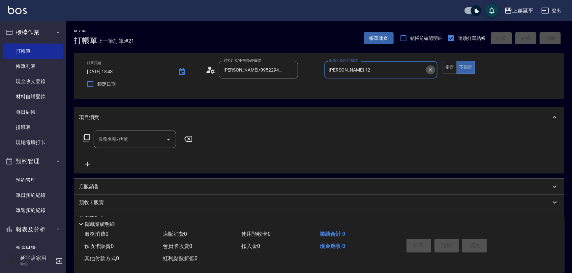
drag, startPoint x: 428, startPoint y: 70, endPoint x: 395, endPoint y: 69, distance: 33.0
click at [395, 70] on div "Karen-12 服務人員姓名/編號" at bounding box center [380, 69] width 113 height 17
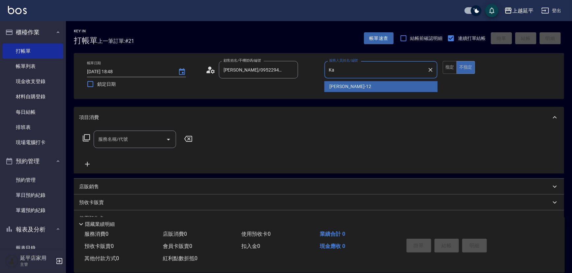
type input "K"
click at [403, 91] on div "李凱婷 -1" at bounding box center [380, 86] width 113 height 11
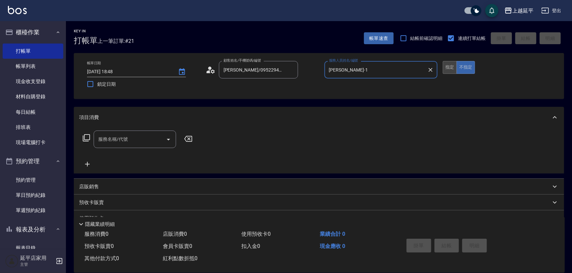
type input "李凱婷-1"
drag, startPoint x: 454, startPoint y: 69, endPoint x: 448, endPoint y: 71, distance: 6.4
click at [453, 69] on button "指定" at bounding box center [450, 67] width 14 height 13
click at [146, 135] on input "服務名稱/代號" at bounding box center [130, 139] width 67 height 12
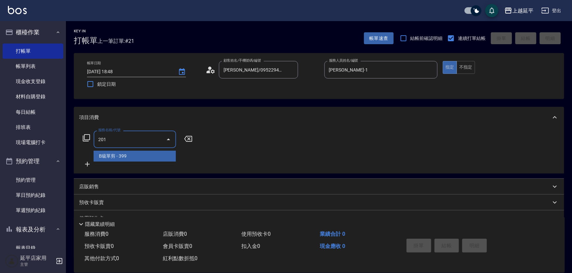
click at [147, 154] on span "B級單剪 - 399" at bounding box center [135, 156] width 82 height 11
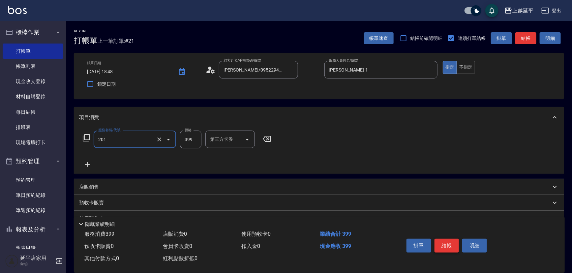
type input "B級單剪(201)"
click at [441, 245] on button "結帳" at bounding box center [446, 246] width 25 height 14
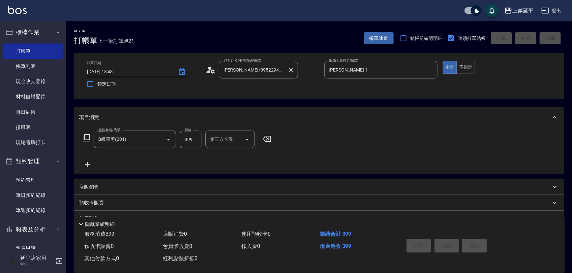
type input "2025/10/08 18:49"
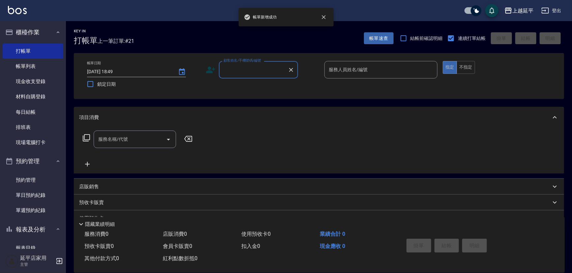
click at [273, 71] on input "顧客姓名/手機號碼/編號" at bounding box center [253, 70] width 63 height 12
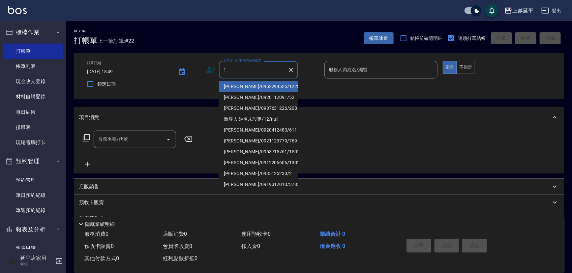
click at [275, 88] on li "李木蓮/0952294525/1223" at bounding box center [258, 86] width 79 height 11
type input "李木蓮/0952294525/1223"
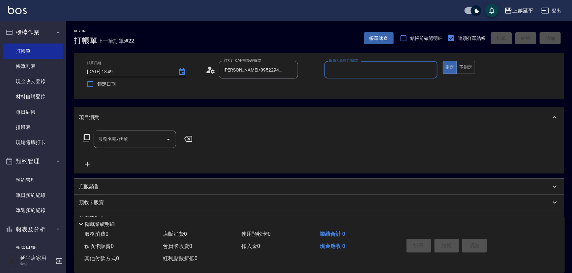
click at [350, 72] on input "服務人員姓名/編號" at bounding box center [380, 70] width 107 height 12
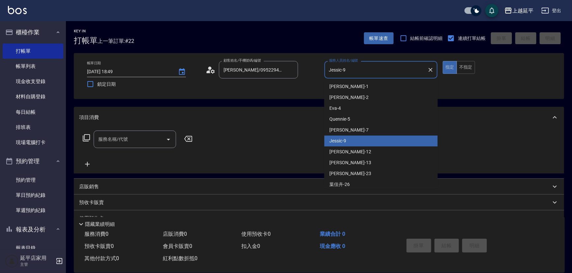
type input "Jessic-91"
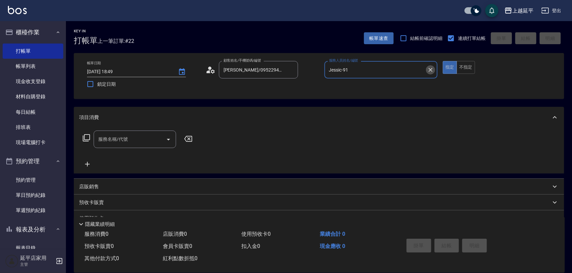
click at [431, 69] on icon "Clear" at bounding box center [430, 70] width 7 height 7
click at [419, 69] on input "服務人員姓名/編號" at bounding box center [380, 70] width 107 height 12
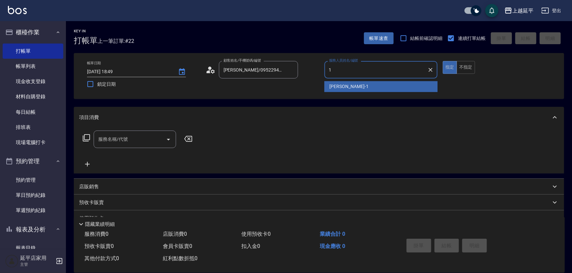
click at [392, 81] on div "李凱婷 -1" at bounding box center [380, 86] width 113 height 11
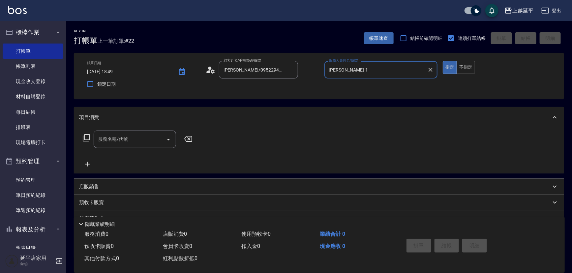
type input "李凱婷-1"
click at [151, 138] on input "服務名稱/代號" at bounding box center [130, 139] width 67 height 12
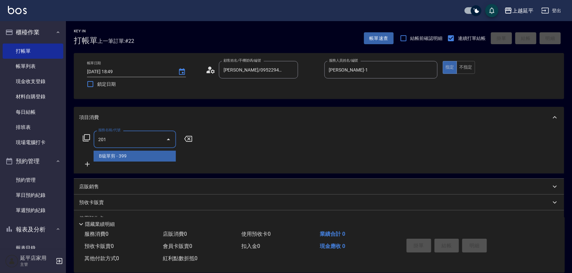
click at [147, 154] on span "B級單剪 - 399" at bounding box center [135, 156] width 82 height 11
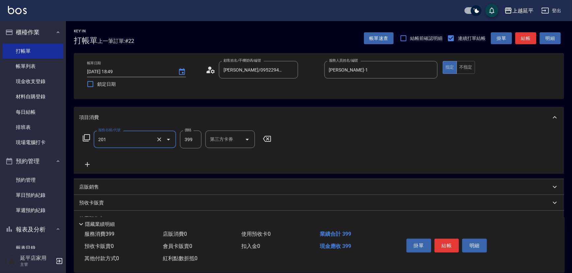
click at [196, 140] on input "399" at bounding box center [190, 139] width 21 height 18
type input "B級單剪(201)"
type input "499"
click at [442, 245] on button "結帳" at bounding box center [446, 246] width 25 height 14
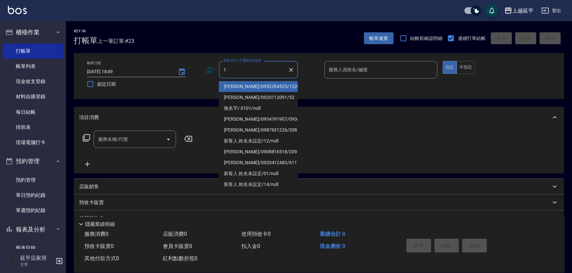
type input "李木蓮/0952294525/1223"
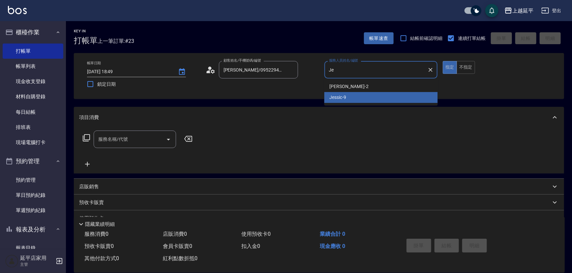
type input "J"
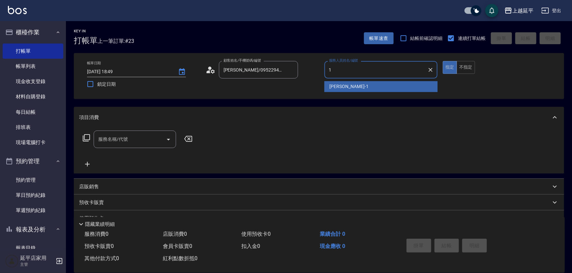
type input "李凱婷-1"
type button "true"
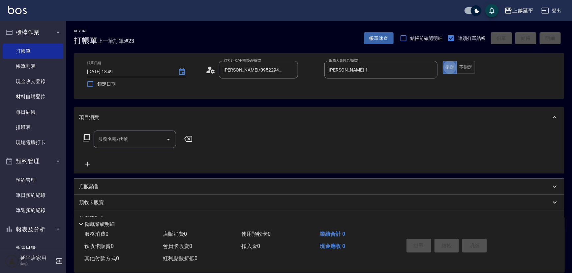
click at [132, 141] on input "服務名稱/代號" at bounding box center [130, 139] width 67 height 12
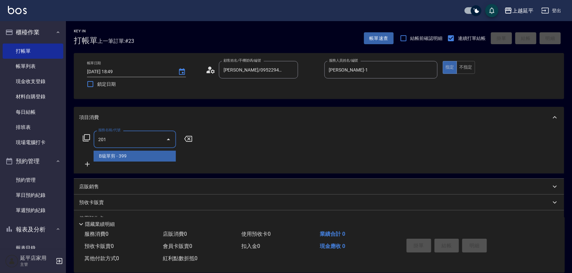
drag, startPoint x: 135, startPoint y: 158, endPoint x: 155, endPoint y: 150, distance: 20.9
click at [135, 158] on span "B級單剪 - 399" at bounding box center [135, 156] width 82 height 11
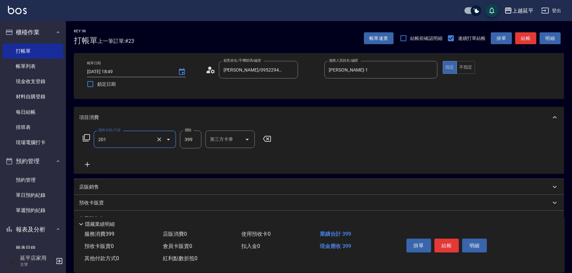
click at [197, 141] on input "399" at bounding box center [190, 139] width 21 height 18
type input "B級單剪(201)"
type input "499"
click at [450, 239] on button "結帳" at bounding box center [446, 246] width 25 height 14
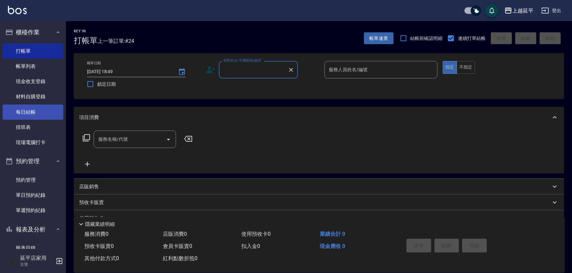
click at [26, 112] on link "每日結帳" at bounding box center [33, 111] width 61 height 15
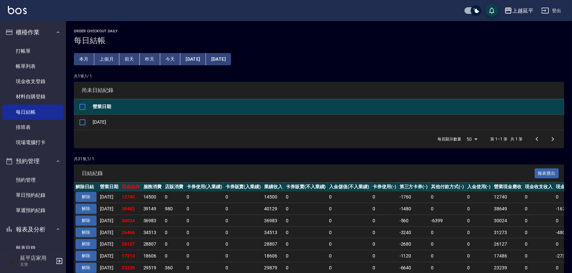
click at [79, 121] on input "checkbox" at bounding box center [82, 122] width 14 height 14
checkbox input "true"
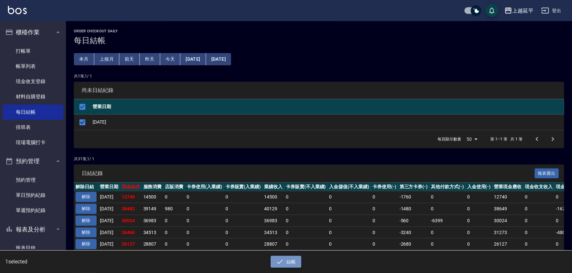
click at [291, 259] on button "結帳" at bounding box center [286, 262] width 31 height 12
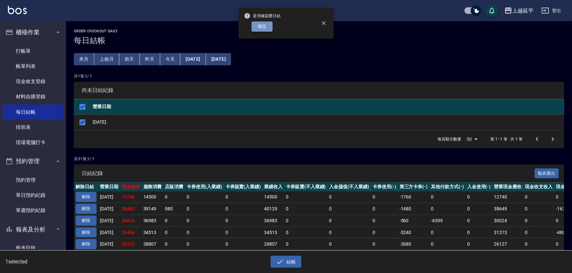
click at [261, 26] on button "確定" at bounding box center [261, 26] width 21 height 10
checkbox input "false"
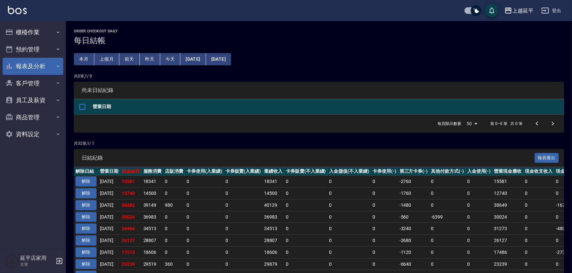
click at [32, 65] on button "報表及分析" at bounding box center [33, 66] width 61 height 17
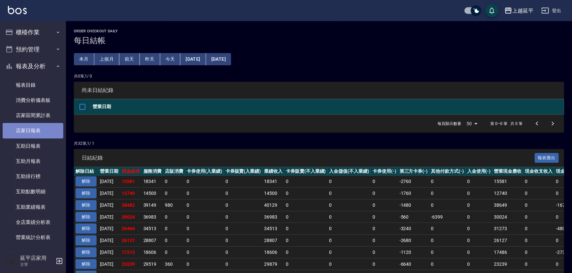
click at [36, 129] on link "店家日報表" at bounding box center [33, 130] width 61 height 15
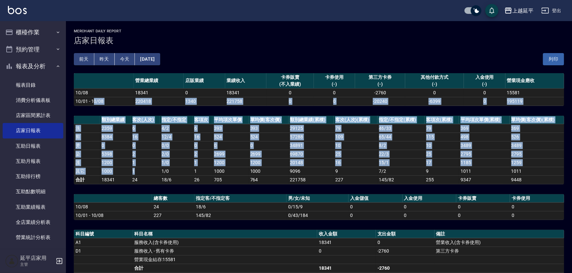
drag, startPoint x: 94, startPoint y: 101, endPoint x: 141, endPoint y: 177, distance: 89.2
click at [148, 166] on div "上越延平 2025-10-08 店家日報表 列印時間： 2025-10-08-18:50 Merchant Daily Report 店家日報表 前天 昨天 …" at bounding box center [319, 215] width 506 height 389
click at [30, 37] on button "櫃檯作業" at bounding box center [33, 32] width 61 height 17
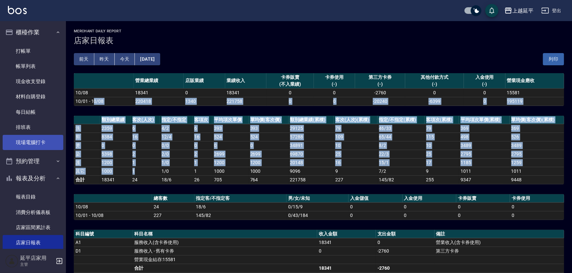
click at [36, 138] on link "現場電腦打卡" at bounding box center [33, 142] width 61 height 15
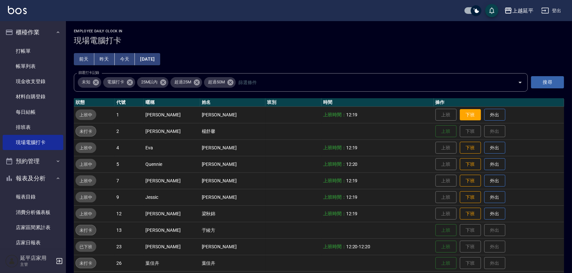
click at [464, 110] on button "下班" at bounding box center [470, 115] width 21 height 12
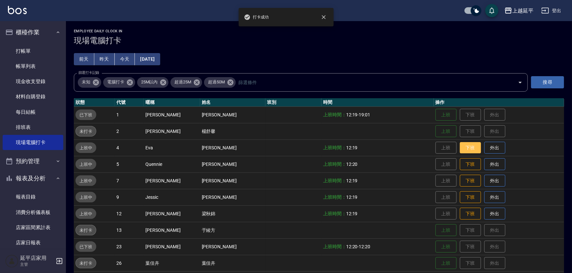
click at [464, 150] on button "下班" at bounding box center [470, 148] width 21 height 12
click at [464, 162] on button "下班" at bounding box center [470, 165] width 21 height 12
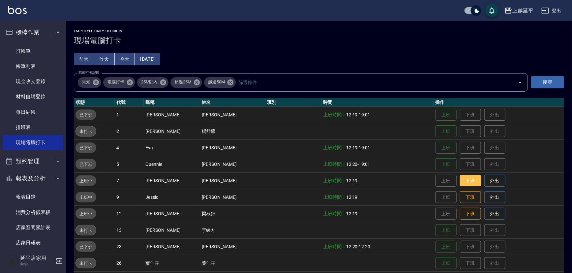
click at [463, 177] on button "下班" at bounding box center [470, 181] width 21 height 12
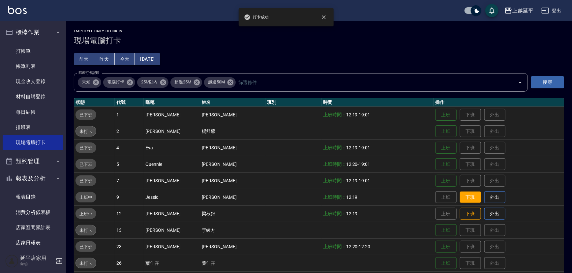
click at [464, 198] on button "下班" at bounding box center [470, 197] width 21 height 12
click at [465, 211] on button "下班" at bounding box center [470, 214] width 21 height 12
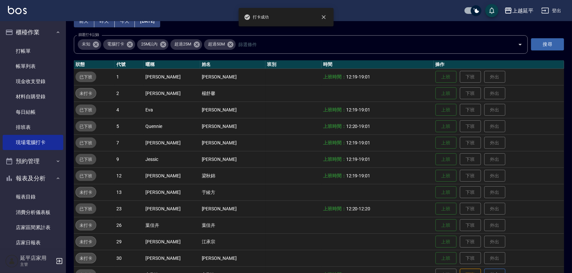
scroll to position [90, 0]
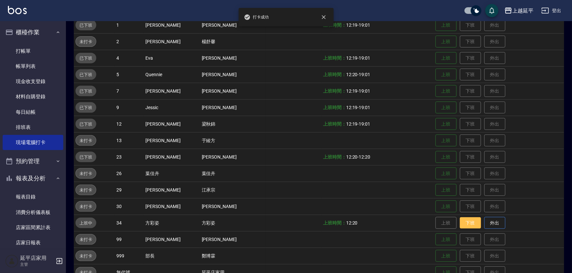
click at [463, 224] on button "下班" at bounding box center [470, 223] width 21 height 12
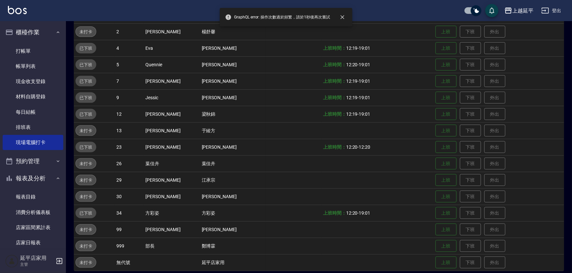
scroll to position [105, 0]
